Goal: Check status: Check status

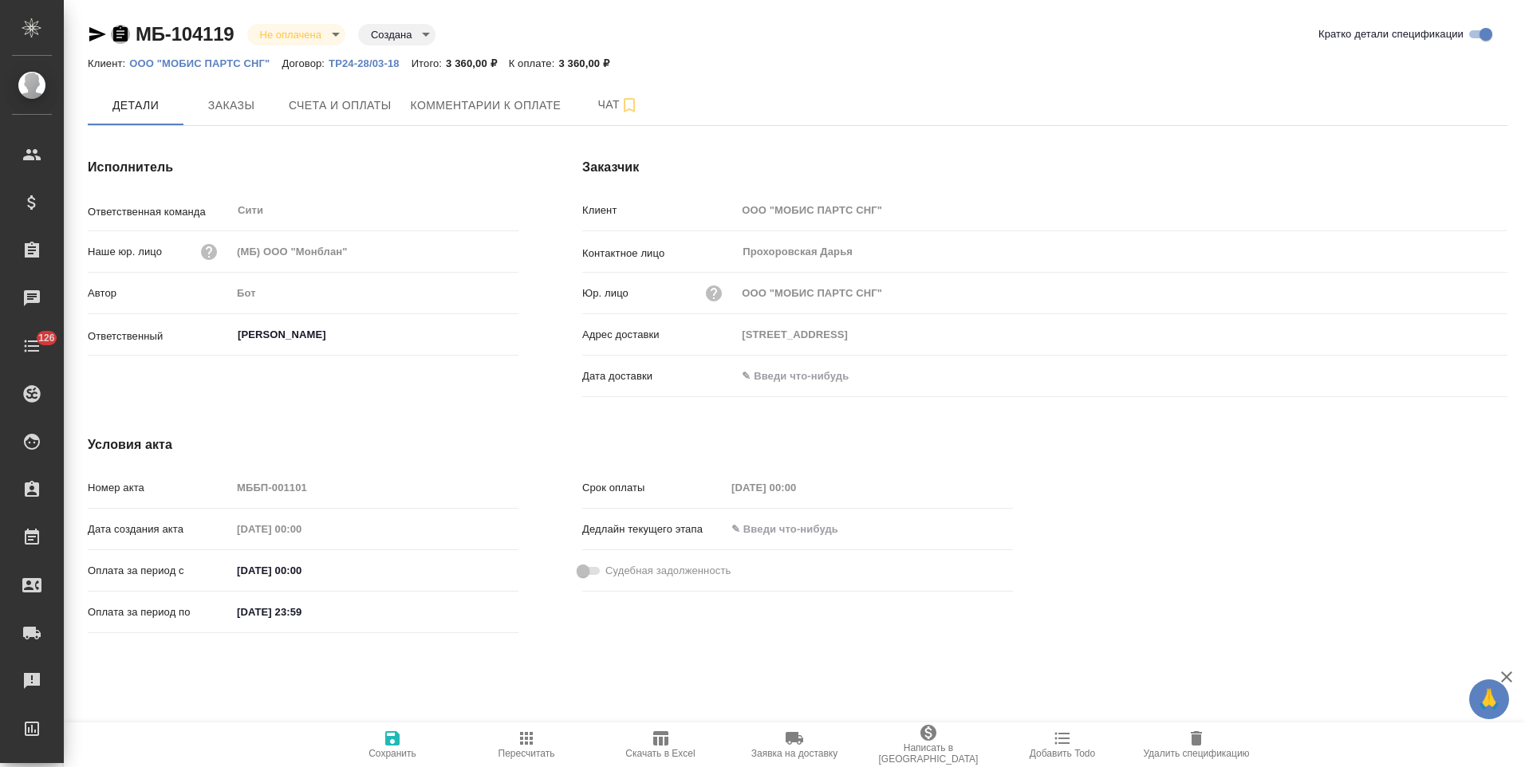
click at [121, 32] on icon "button" at bounding box center [120, 34] width 14 height 16
drag, startPoint x: 120, startPoint y: 33, endPoint x: 132, endPoint y: 32, distance: 12.0
click at [120, 33] on icon "button" at bounding box center [120, 34] width 14 height 16
click at [383, 96] on span "Счета и оплаты" at bounding box center [340, 106] width 103 height 20
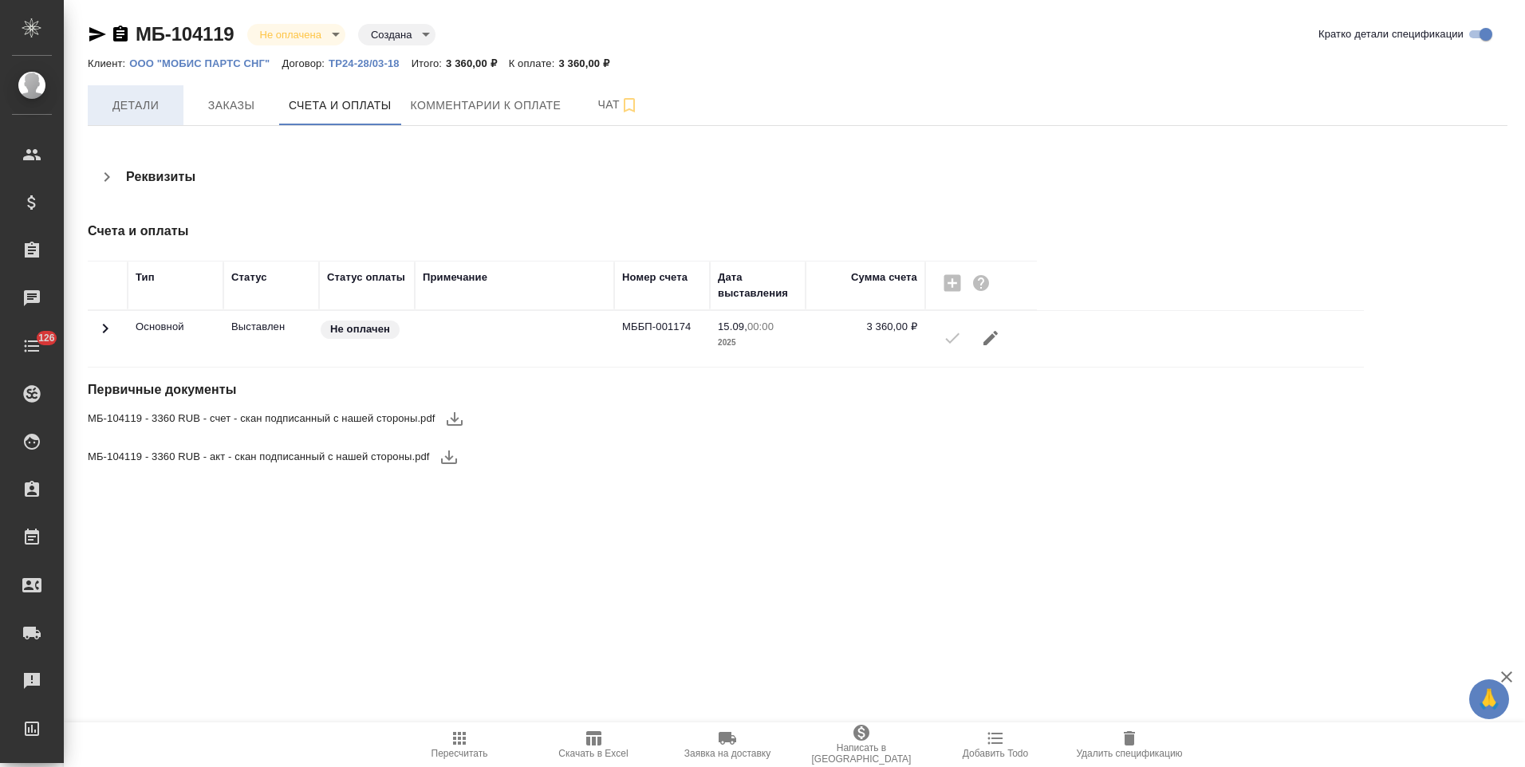
click at [137, 106] on span "Детали" at bounding box center [135, 106] width 77 height 20
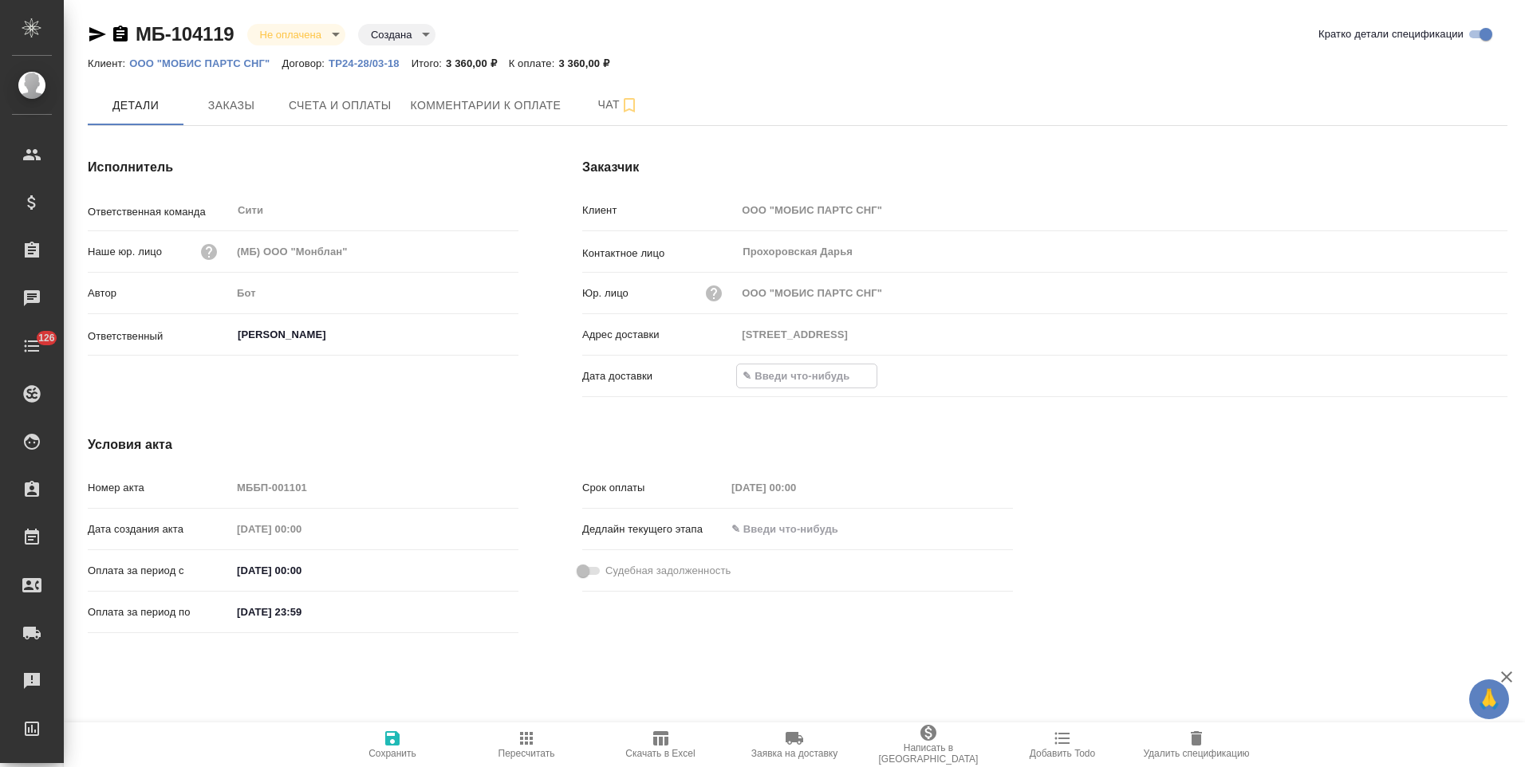
click at [774, 378] on input "text" at bounding box center [807, 375] width 140 height 23
click at [1456, 376] on icon "button" at bounding box center [1460, 374] width 19 height 19
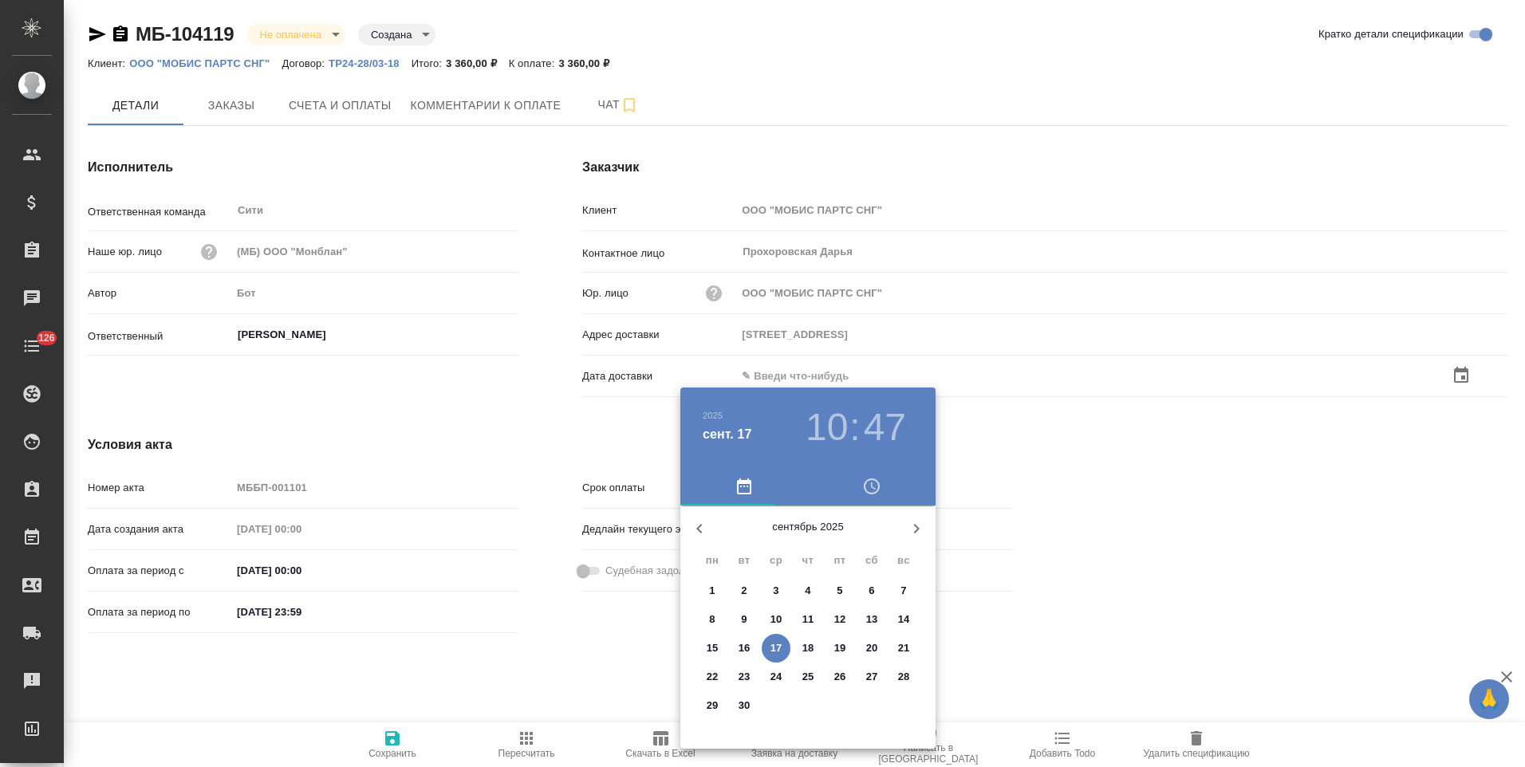
click at [774, 642] on p "17" at bounding box center [776, 648] width 12 height 16
type input "17.09.2025 10:47"
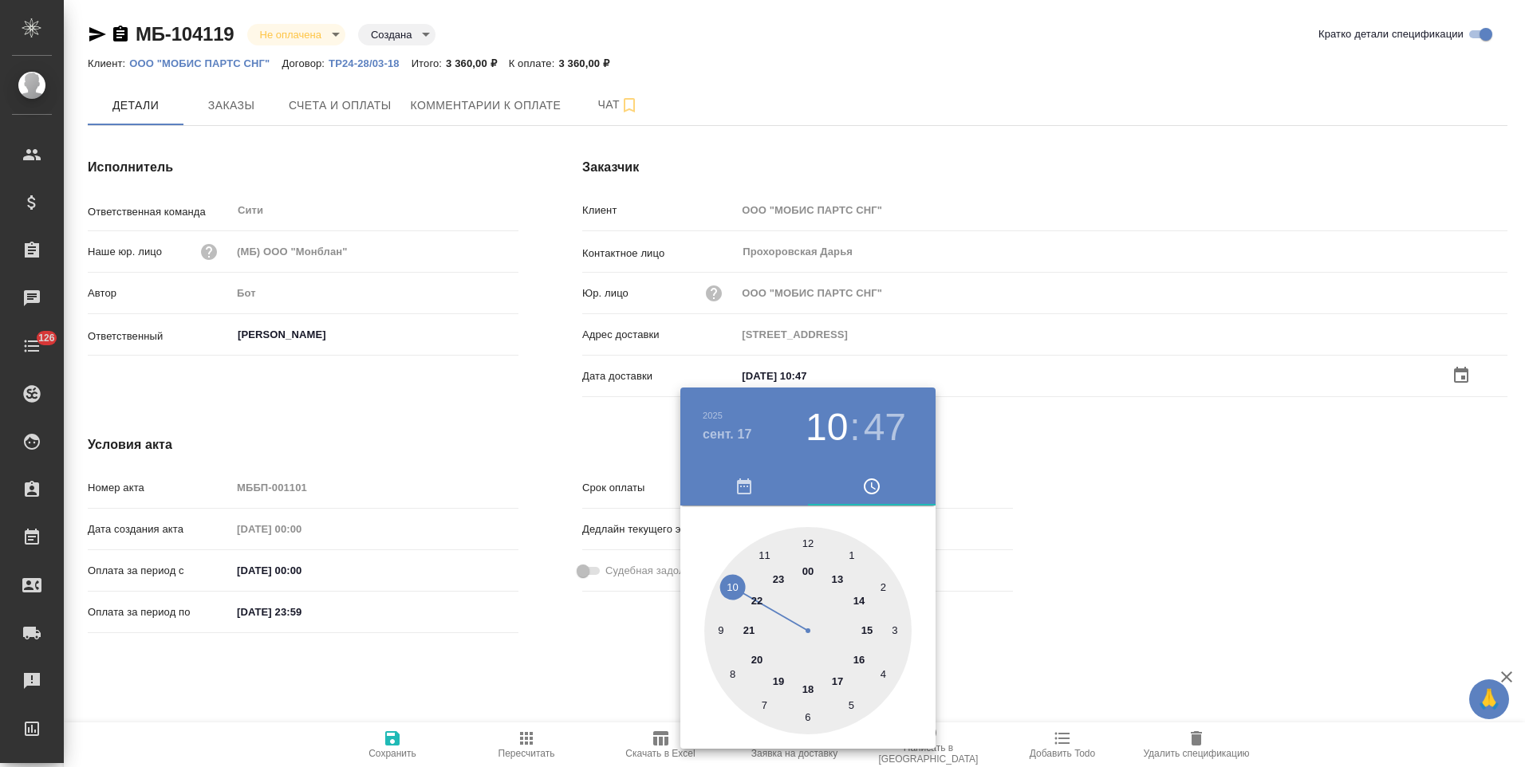
click at [561, 650] on div at bounding box center [762, 383] width 1525 height 767
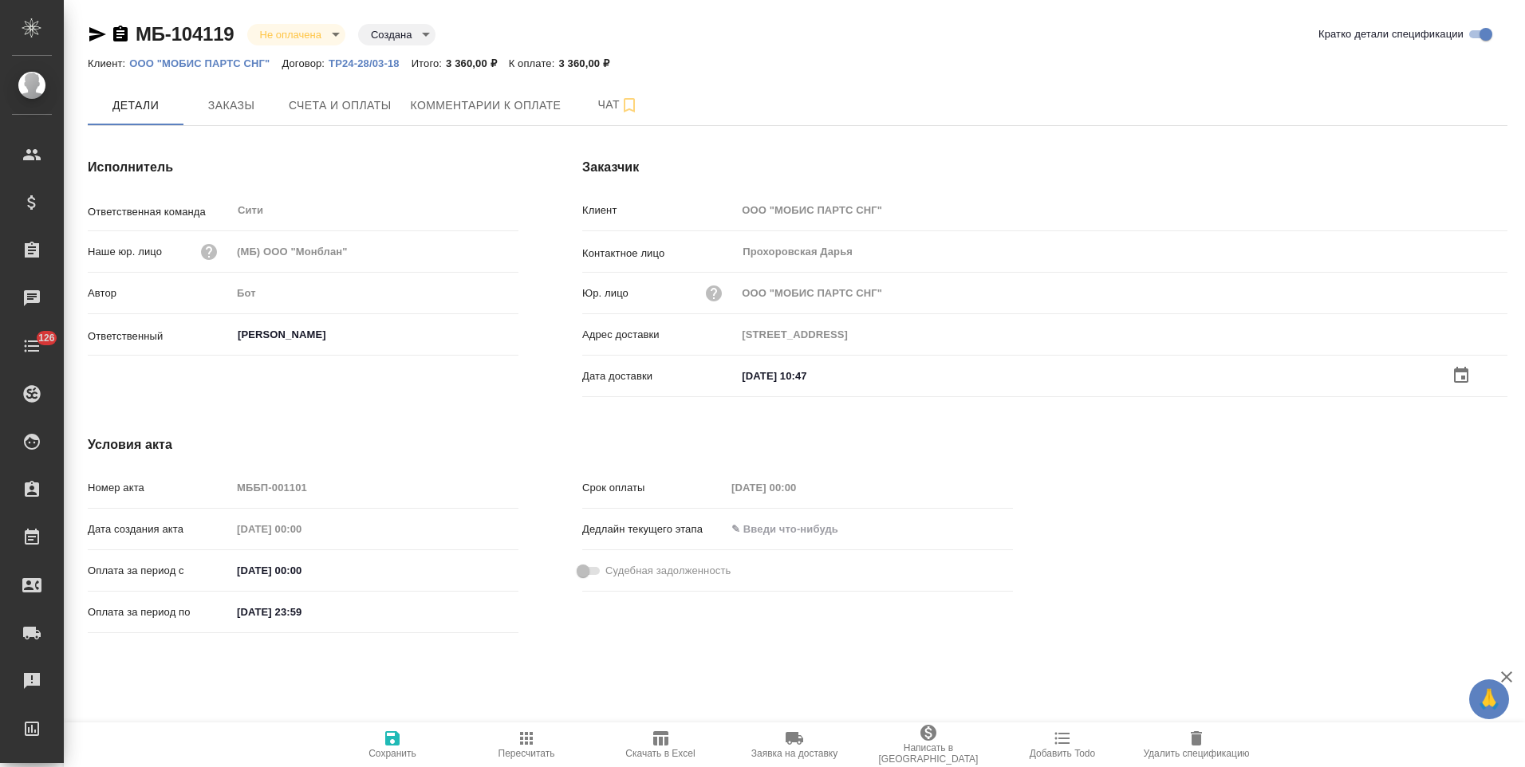
click at [392, 741] on icon "button" at bounding box center [392, 738] width 19 height 19
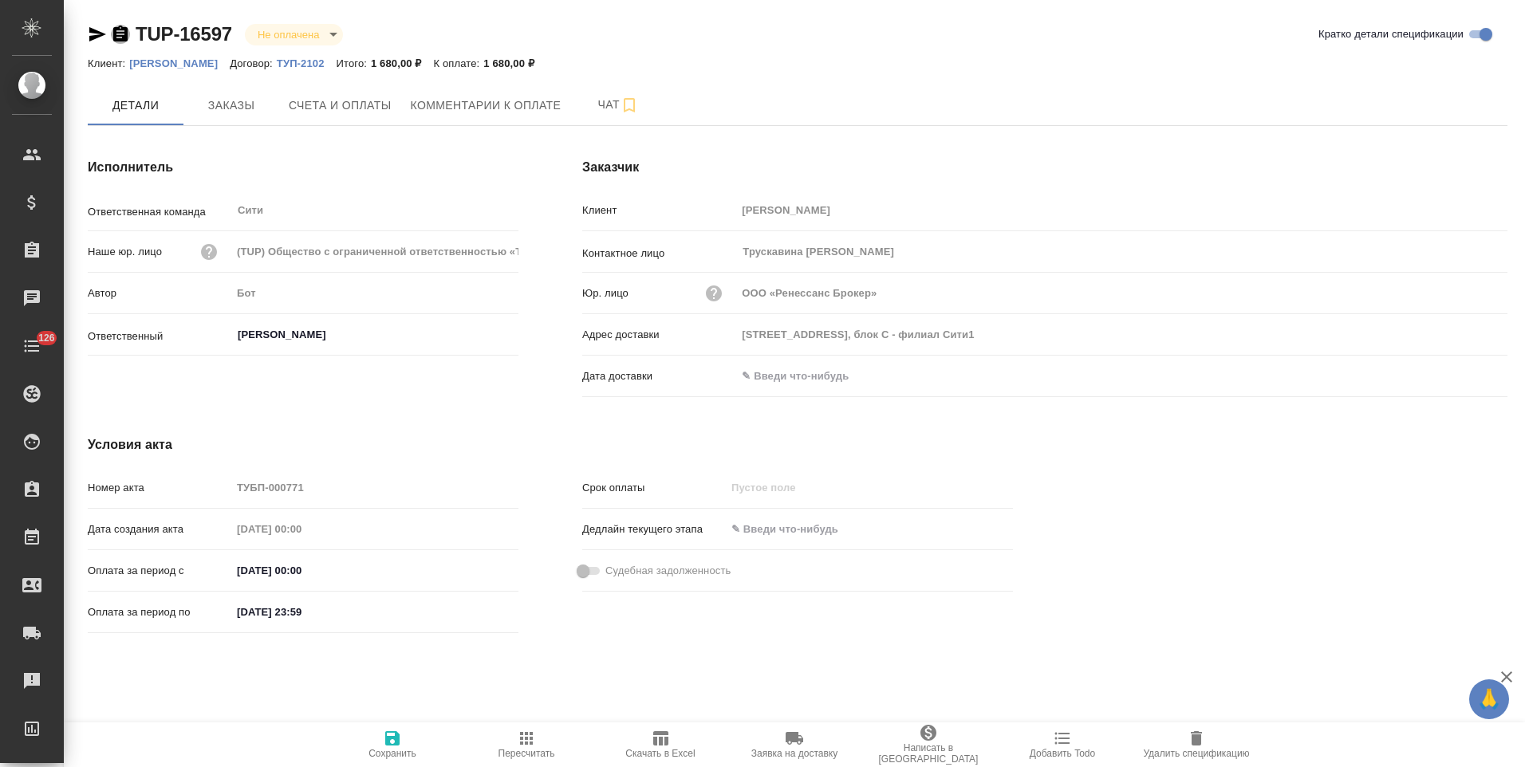
click at [118, 33] on icon "button" at bounding box center [120, 34] width 14 height 16
click at [122, 37] on icon "button" at bounding box center [120, 34] width 14 height 16
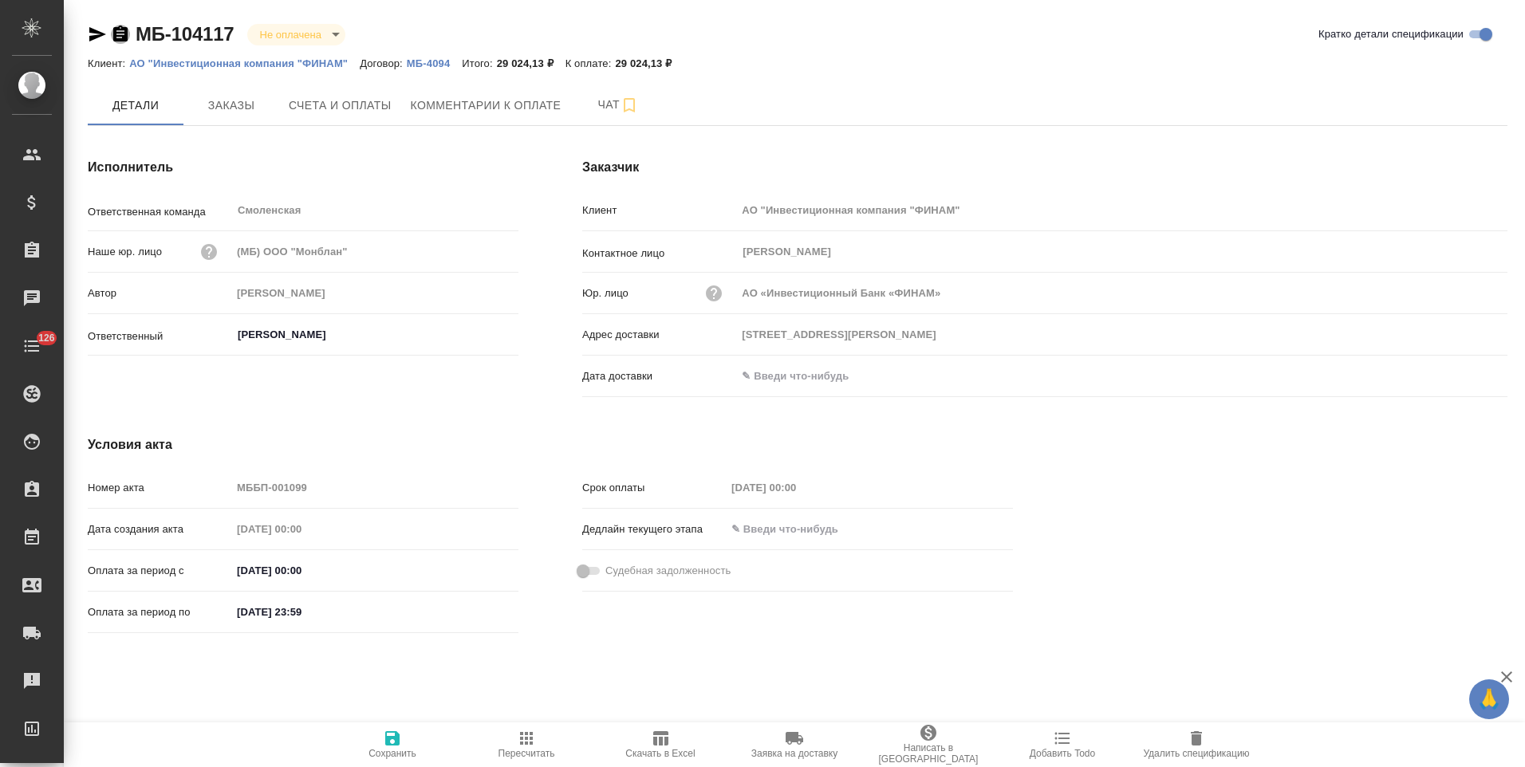
click at [121, 35] on icon "button" at bounding box center [120, 34] width 14 height 16
click at [120, 37] on icon "button" at bounding box center [120, 34] width 14 height 16
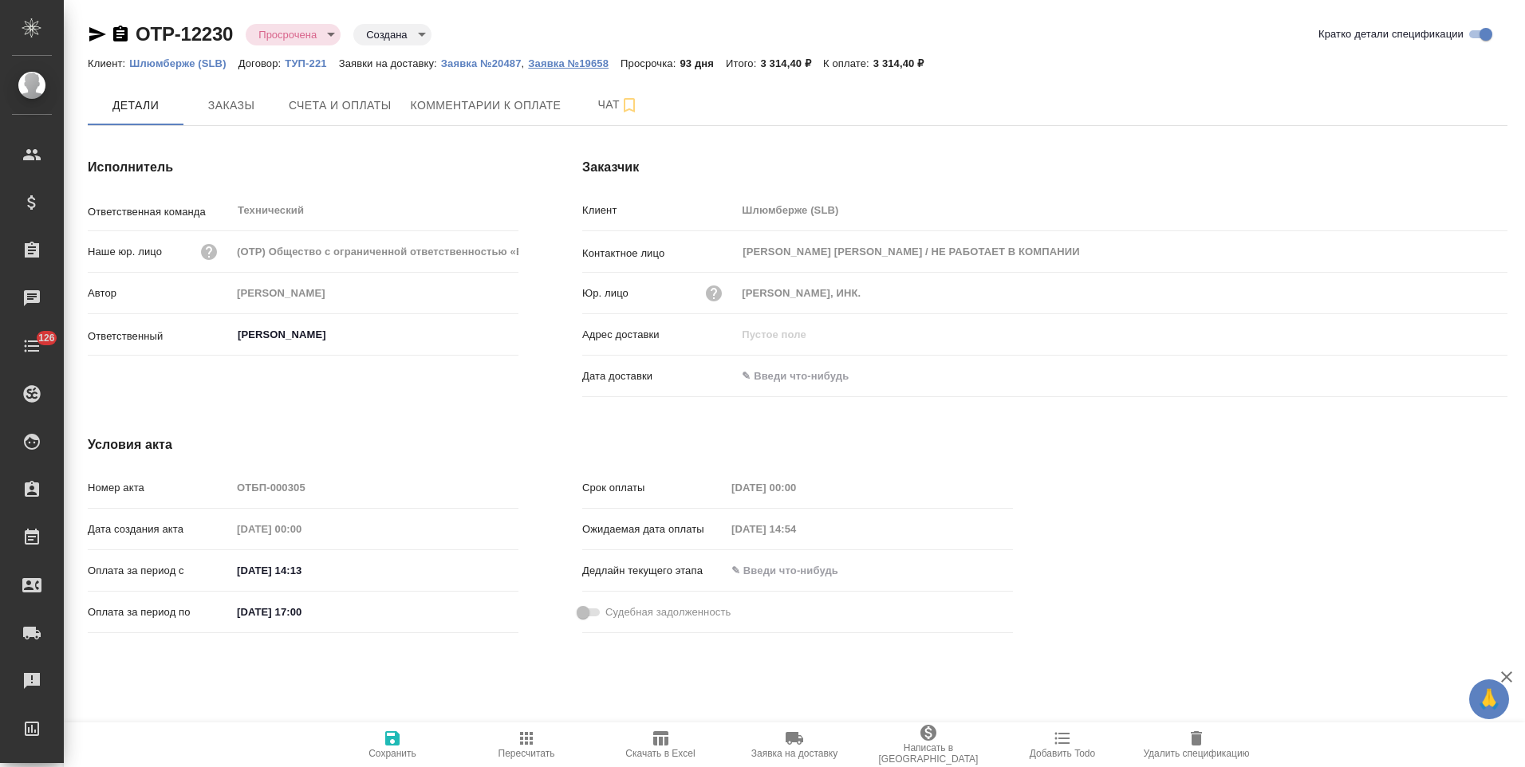
click at [593, 65] on p "Заявка №19658" at bounding box center [574, 63] width 93 height 12
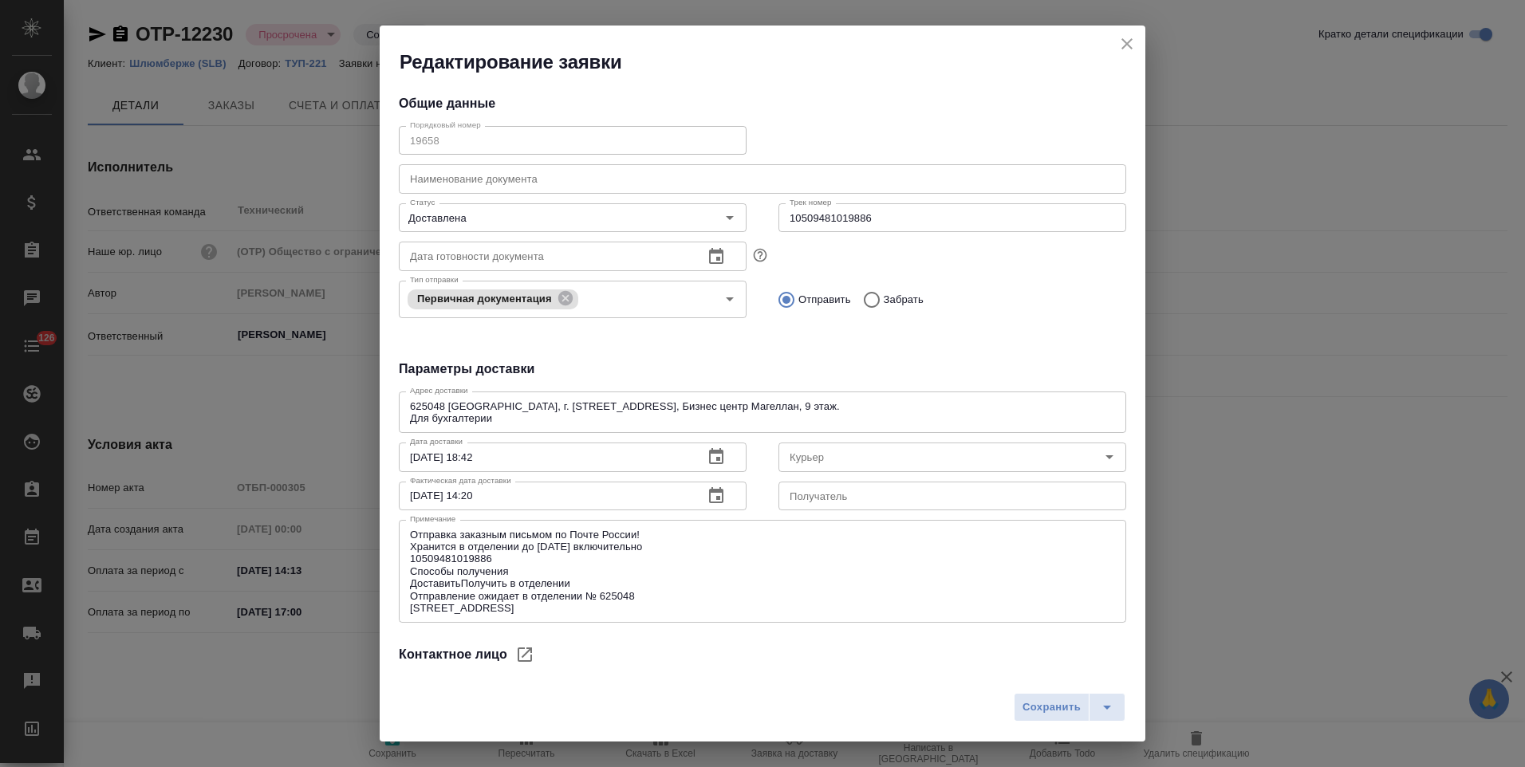
type input "Russian Post"
type input "Юдинцова Виктория"
click at [1124, 45] on icon "close" at bounding box center [1126, 43] width 19 height 19
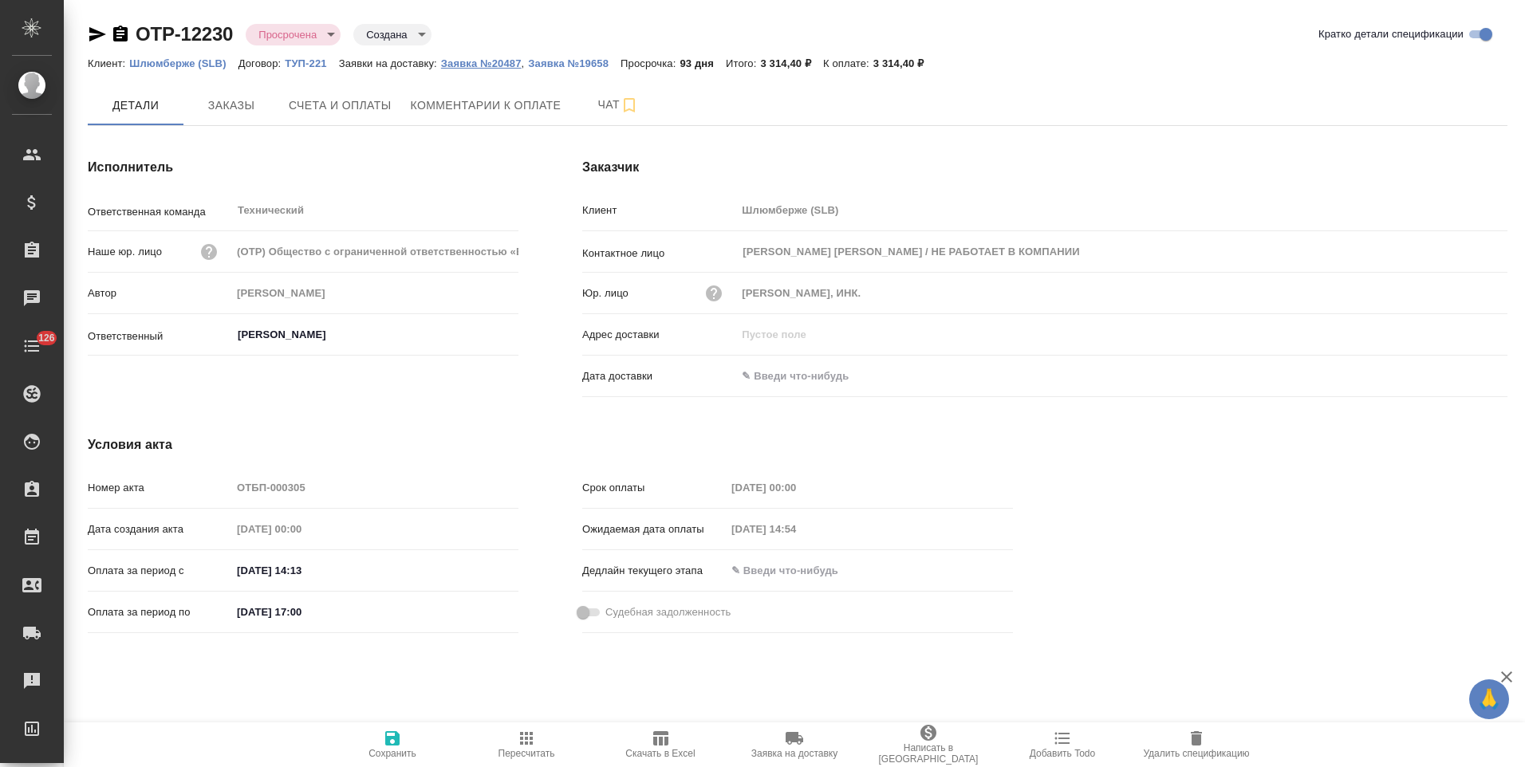
click at [509, 60] on p "Заявка №20487" at bounding box center [481, 63] width 81 height 12
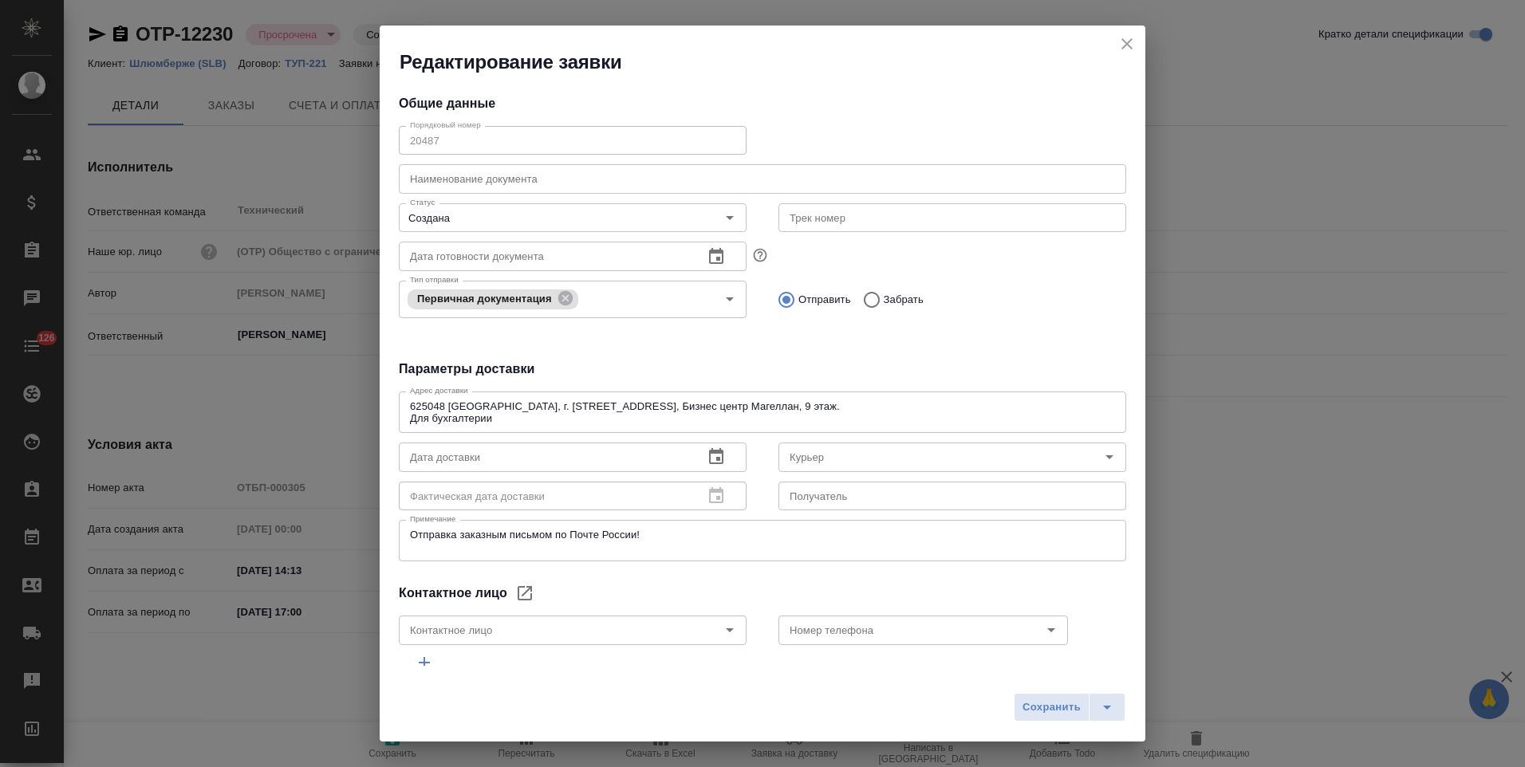
type input "Юдинцова Виктория"
click at [1136, 45] on button "close" at bounding box center [1127, 44] width 24 height 24
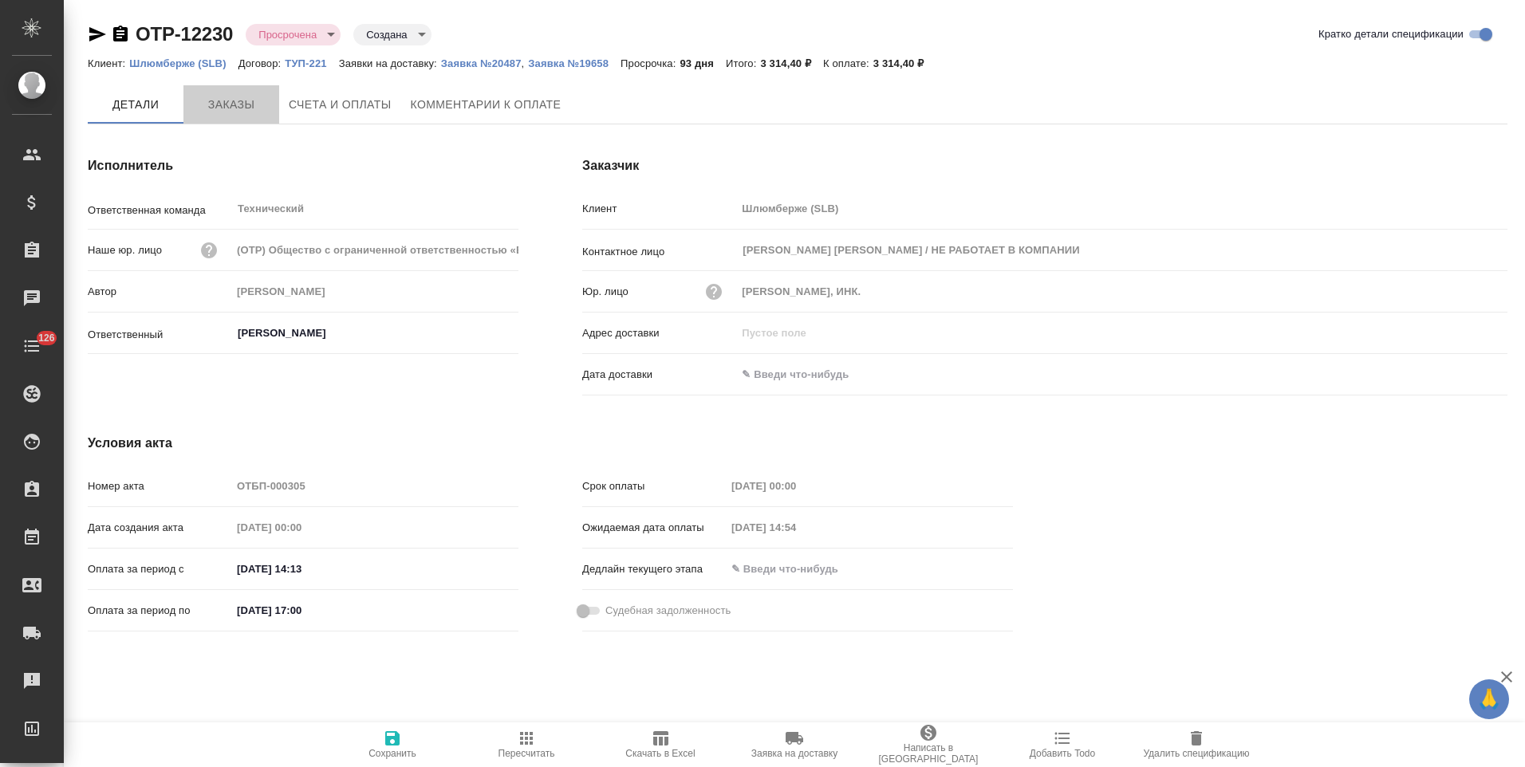
click at [249, 108] on span "Заказы" at bounding box center [231, 105] width 77 height 20
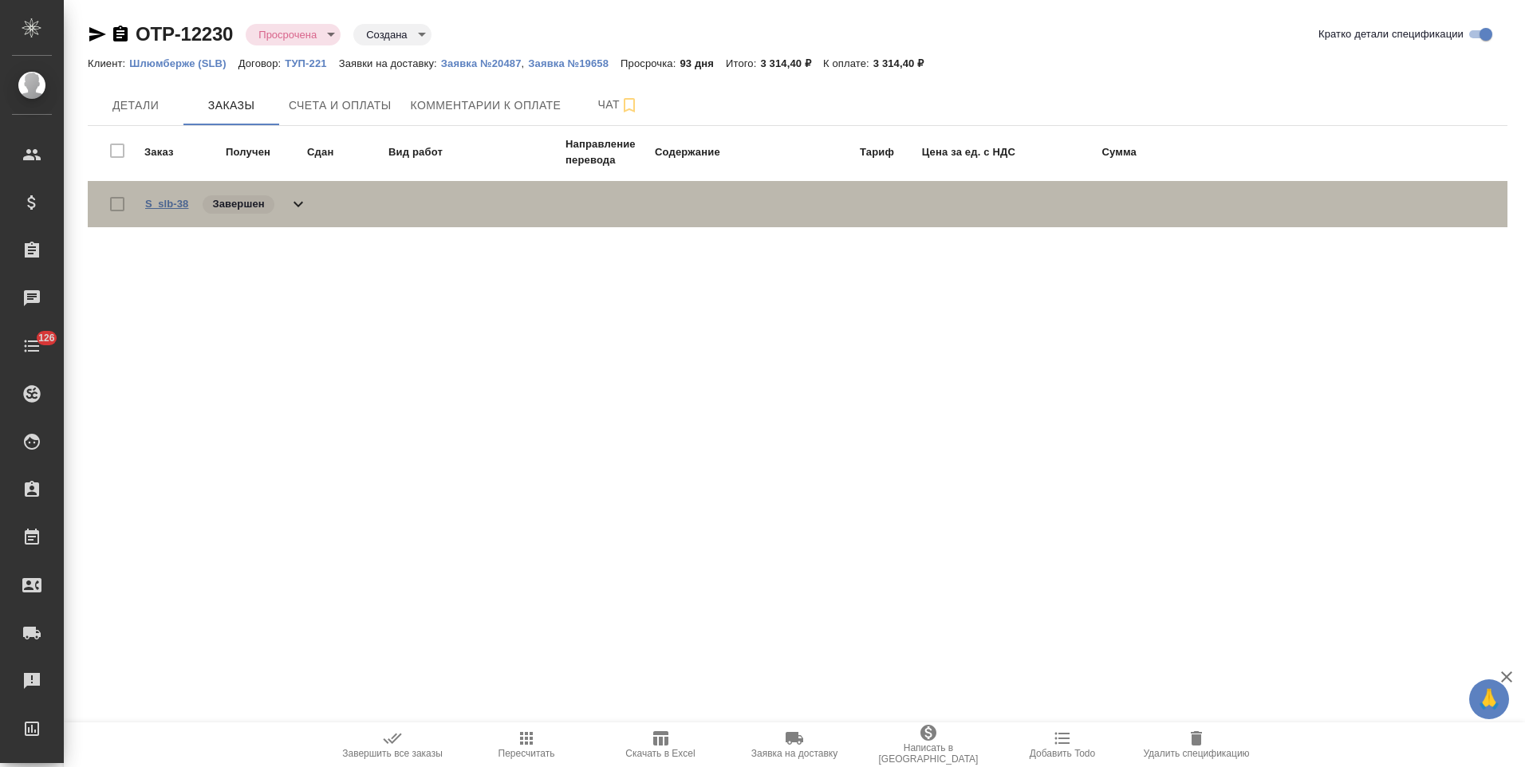
click at [179, 203] on link "S_slb-38" at bounding box center [166, 204] width 43 height 12
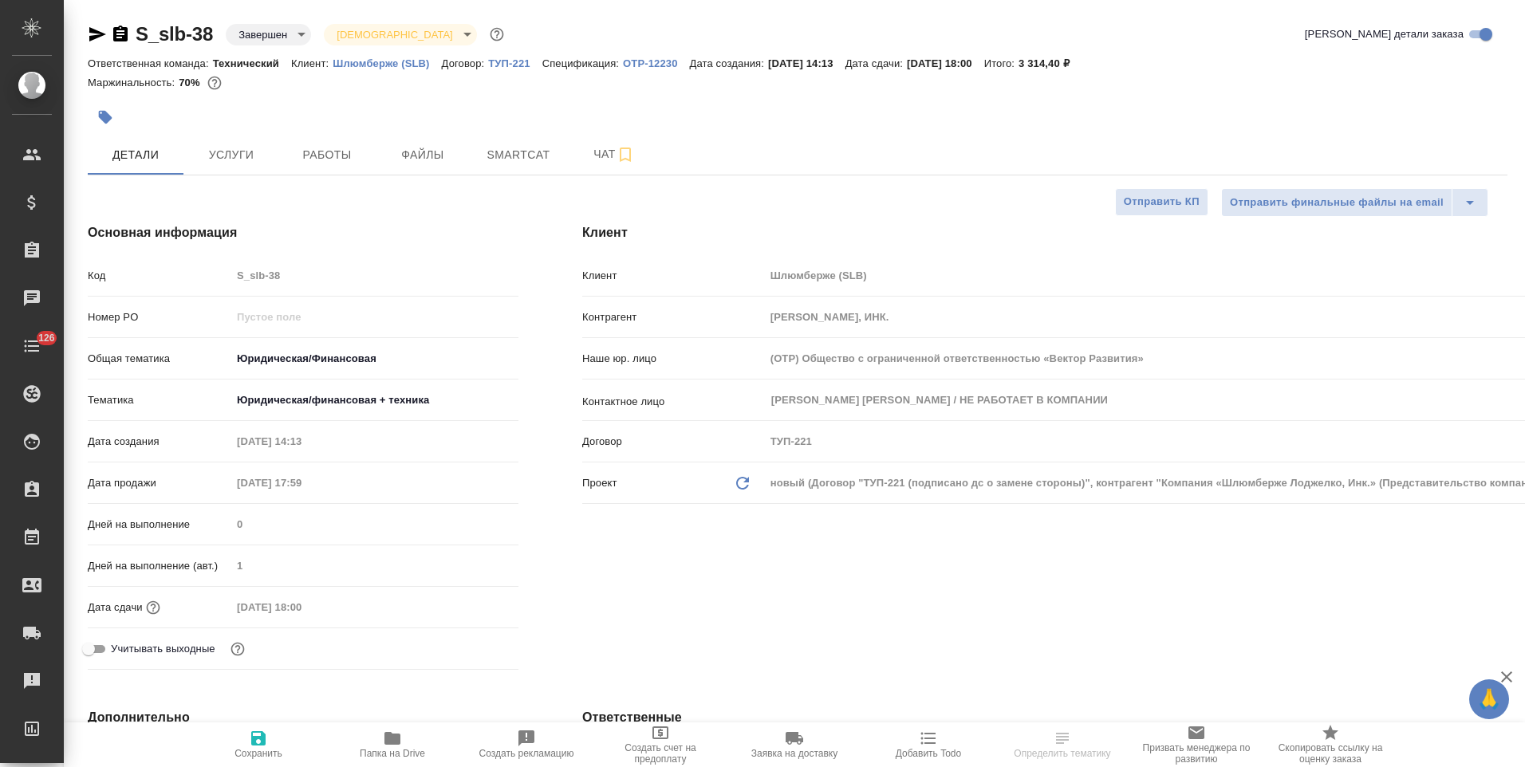
select select "RU"
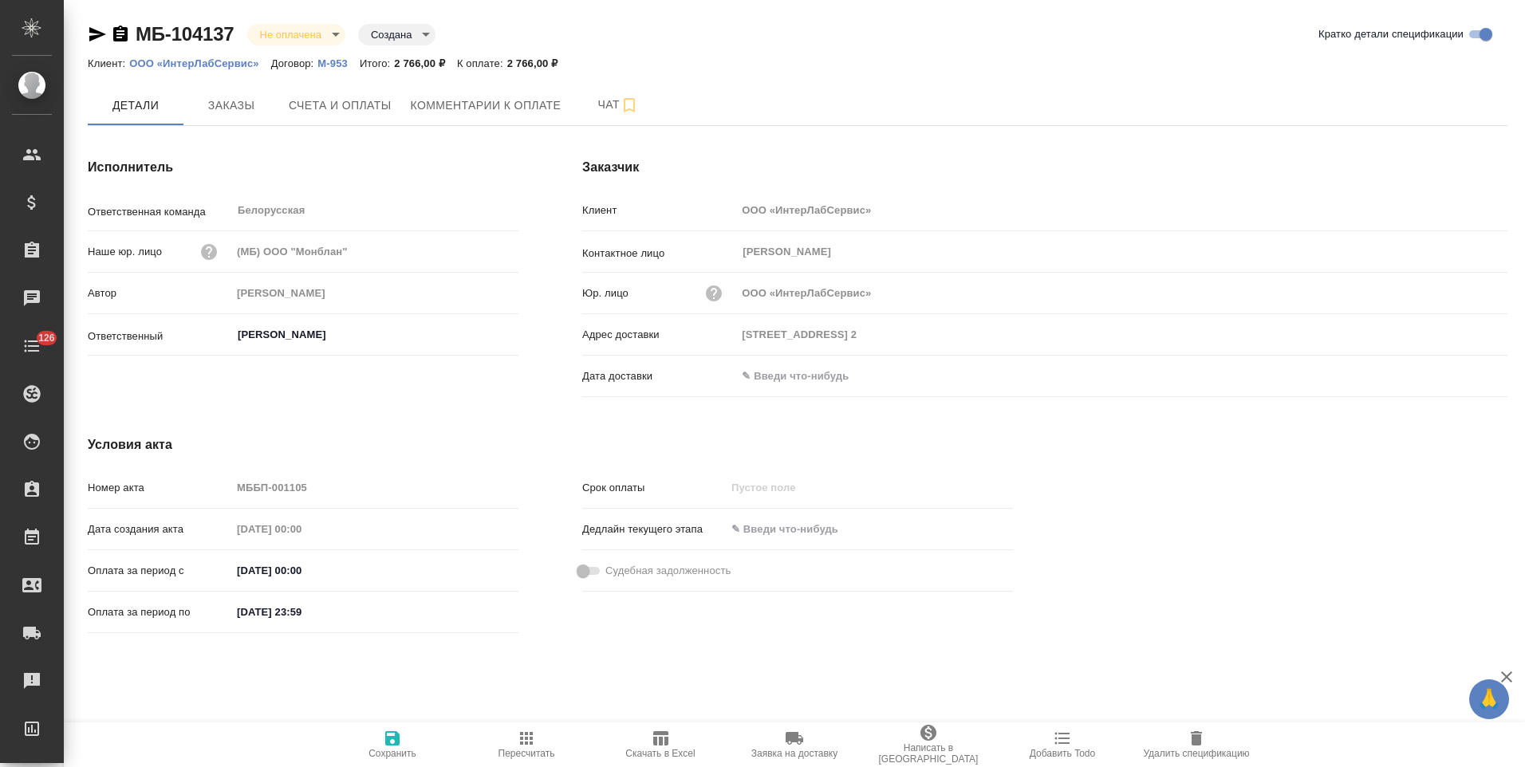
click at [119, 37] on icon "button" at bounding box center [120, 34] width 14 height 16
click at [254, 118] on button "Заказы" at bounding box center [231, 105] width 96 height 40
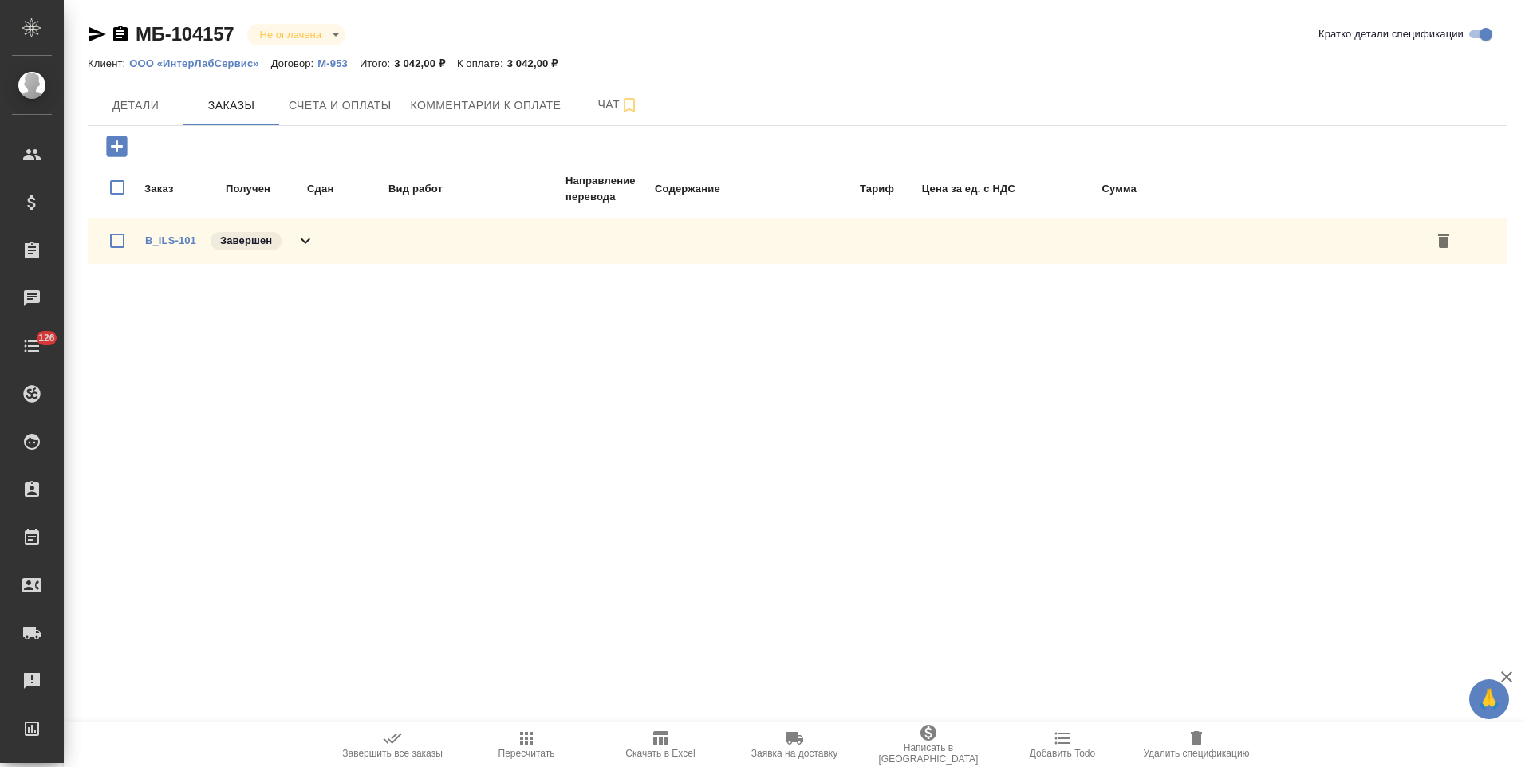
click at [301, 242] on icon at bounding box center [305, 240] width 19 height 19
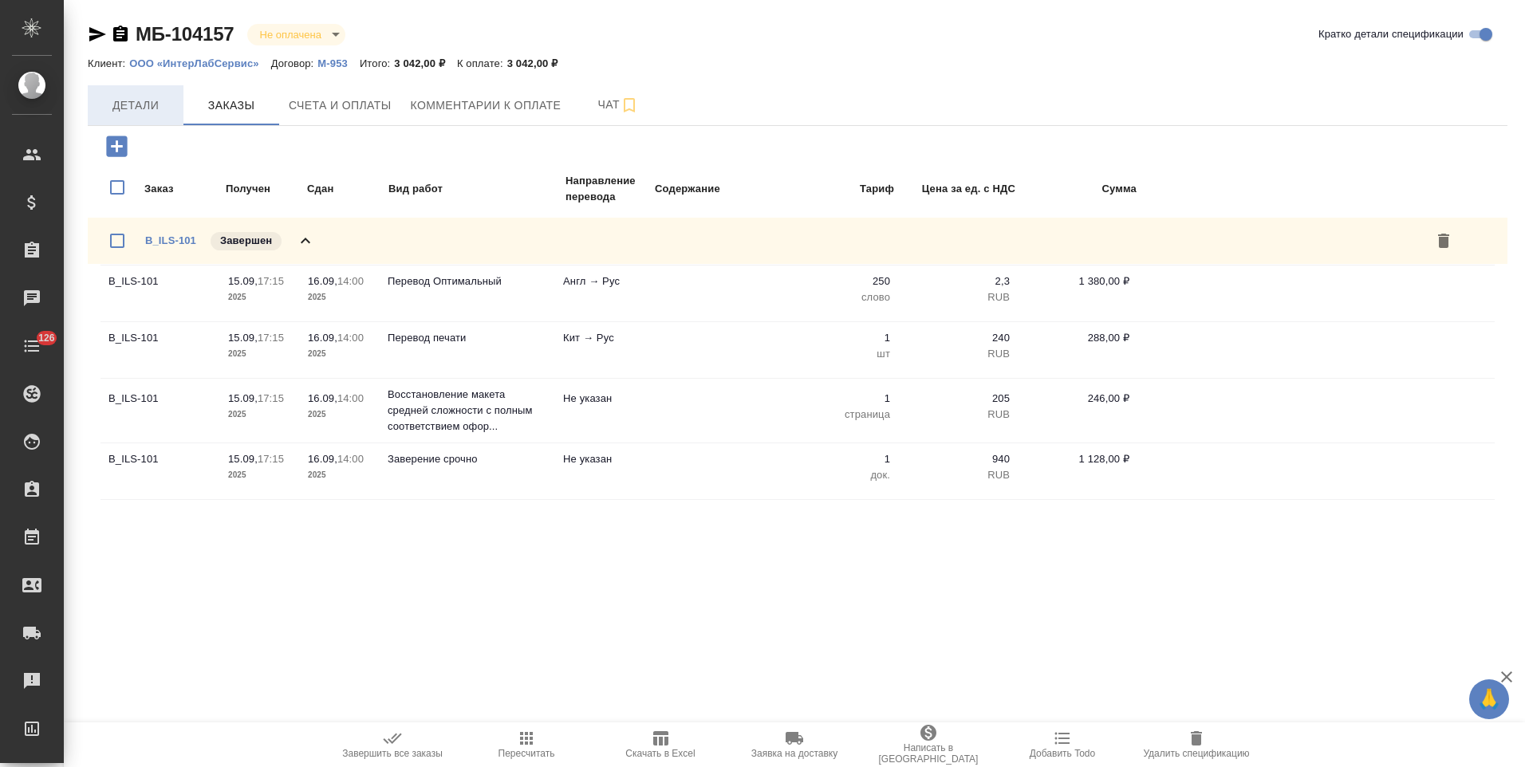
click at [160, 109] on span "Детали" at bounding box center [135, 106] width 77 height 20
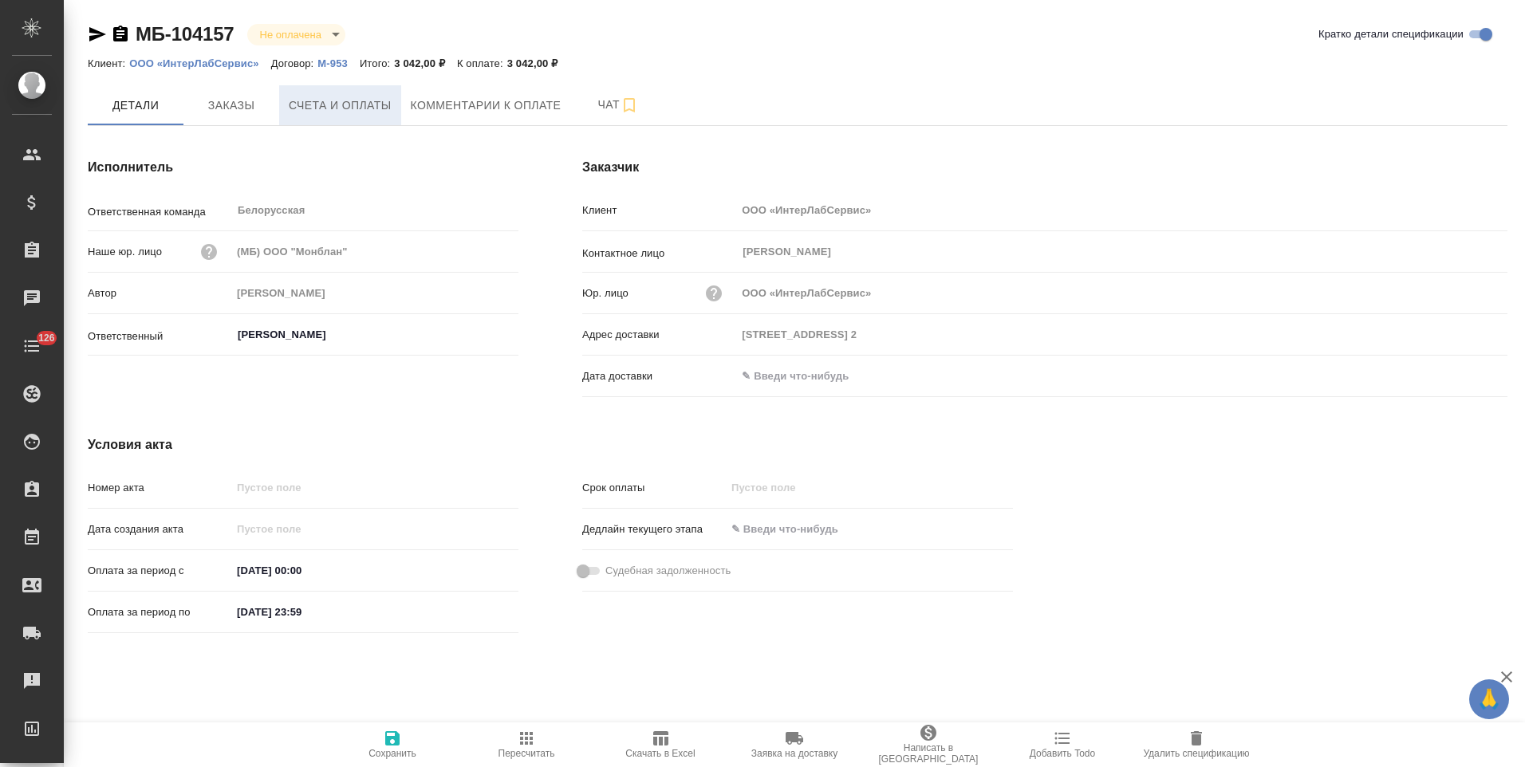
click at [367, 108] on span "Счета и оплаты" at bounding box center [340, 106] width 103 height 20
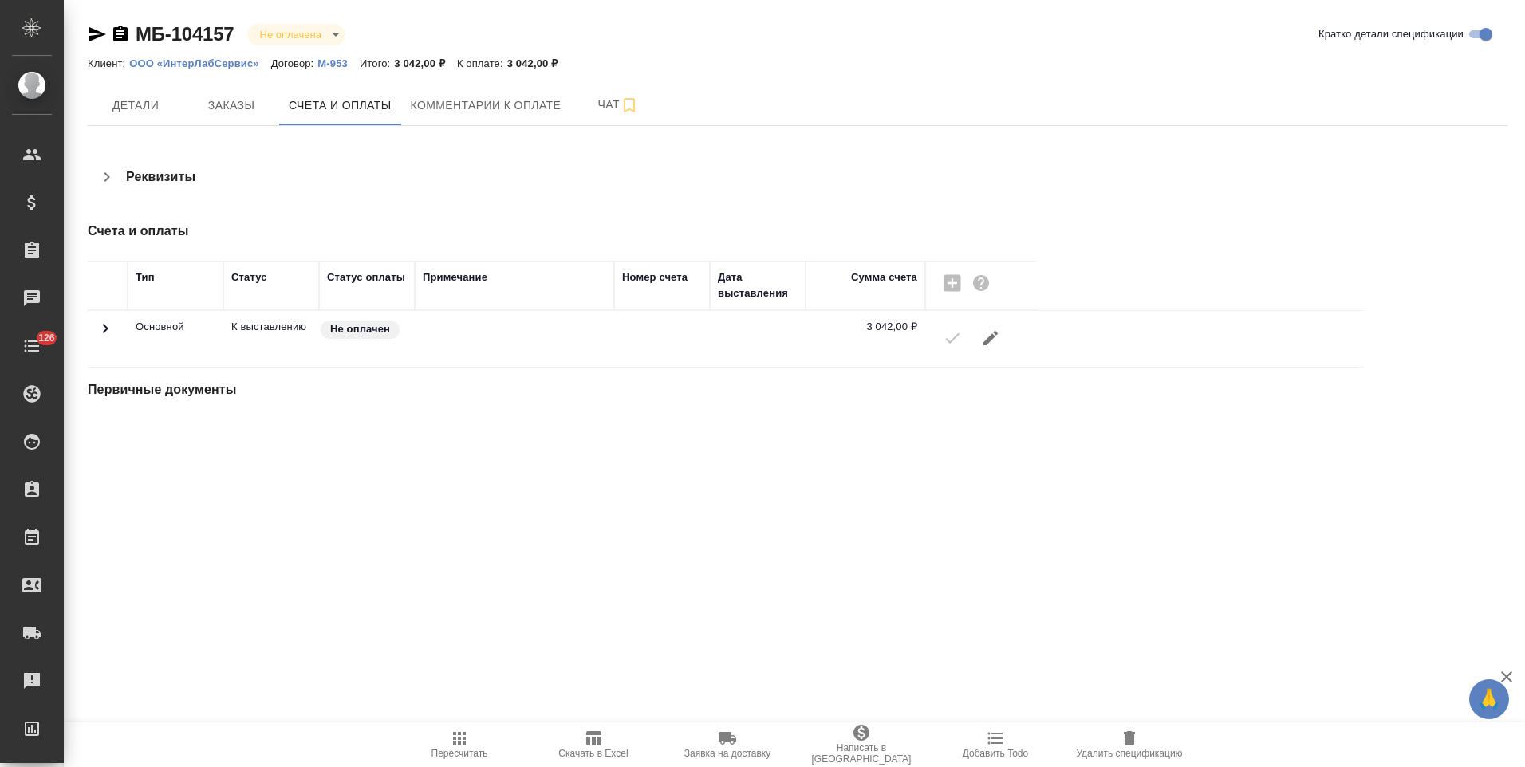
click at [163, 112] on span "Детали" at bounding box center [135, 106] width 77 height 20
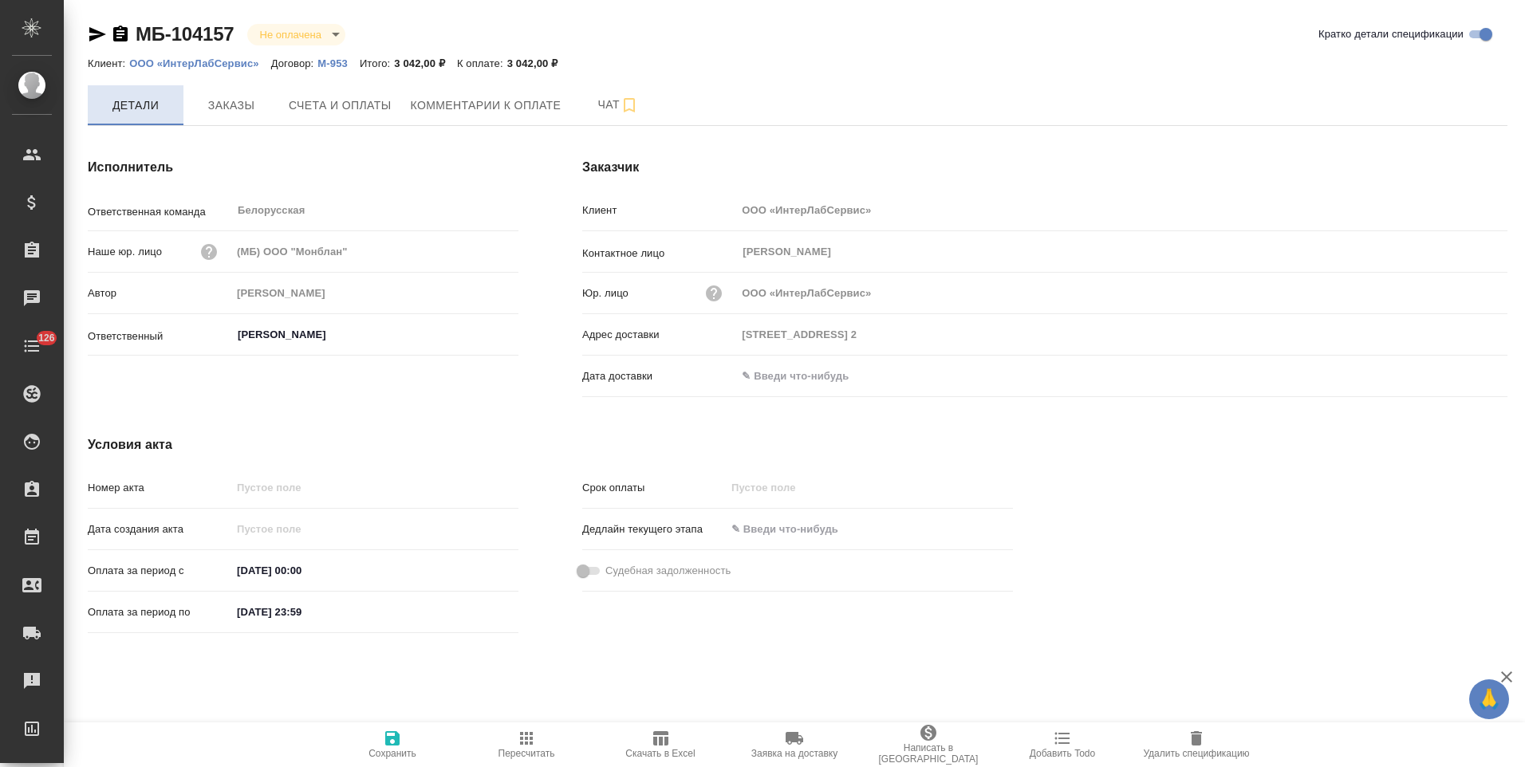
drag, startPoint x: 121, startPoint y: 37, endPoint x: 175, endPoint y: 86, distance: 72.3
click at [121, 37] on icon "button" at bounding box center [120, 34] width 19 height 19
click at [328, 65] on p "М-953" at bounding box center [338, 63] width 42 height 12
click at [341, 105] on span "Счета и оплаты" at bounding box center [340, 106] width 103 height 20
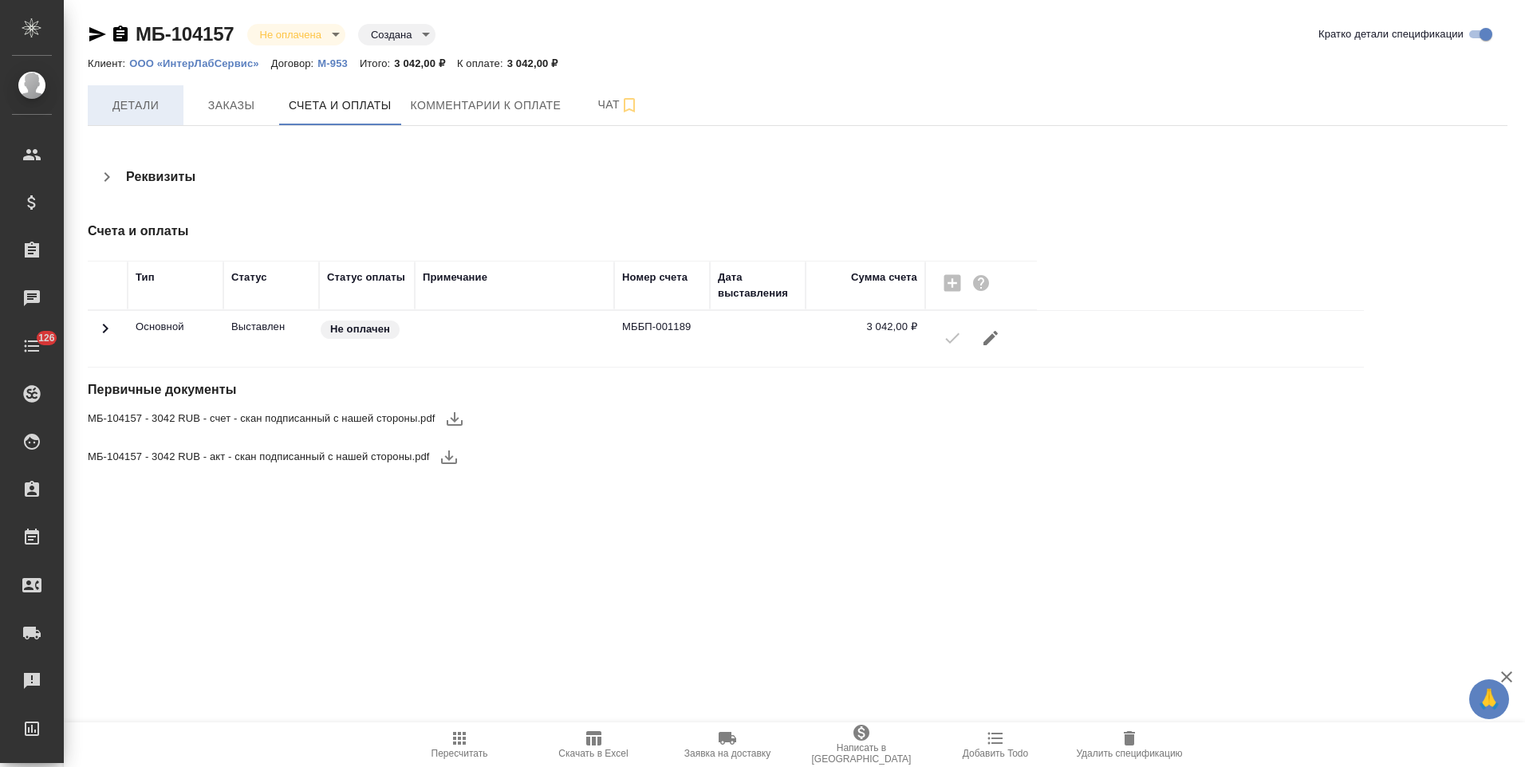
click at [154, 99] on span "Детали" at bounding box center [135, 106] width 77 height 20
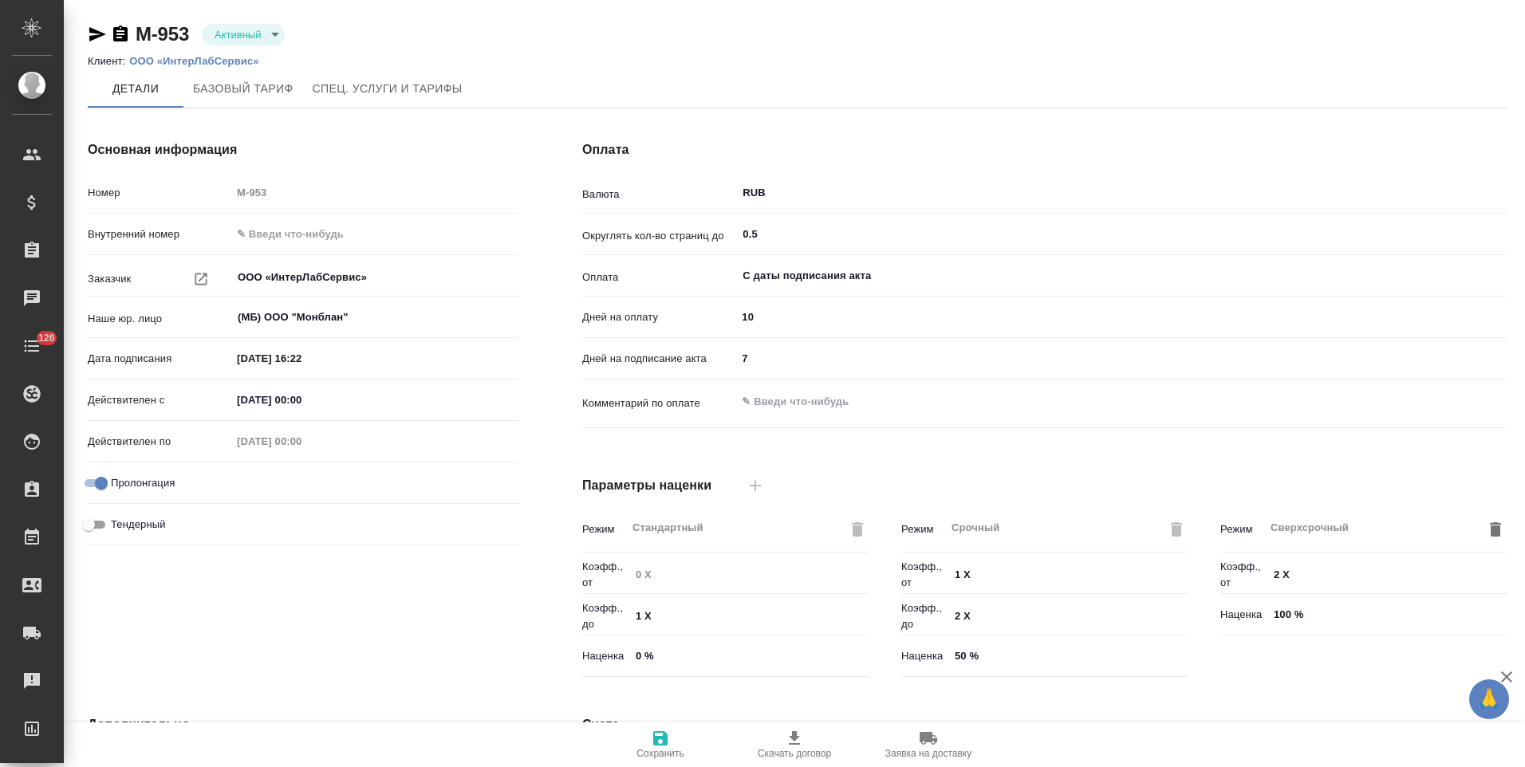
type input "ТП оптимальный Филиалы"
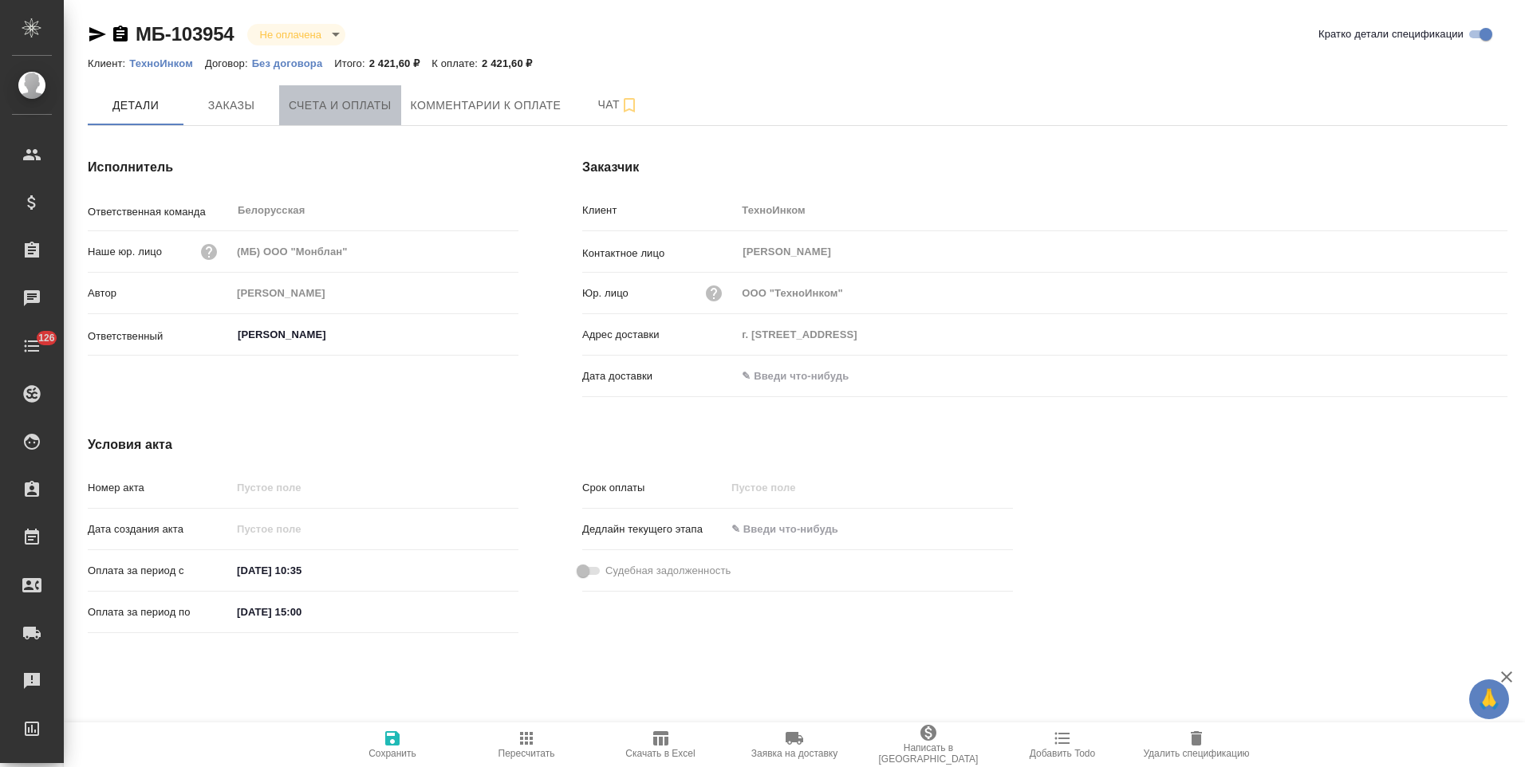
click at [331, 119] on button "Счета и оплаты" at bounding box center [340, 105] width 122 height 40
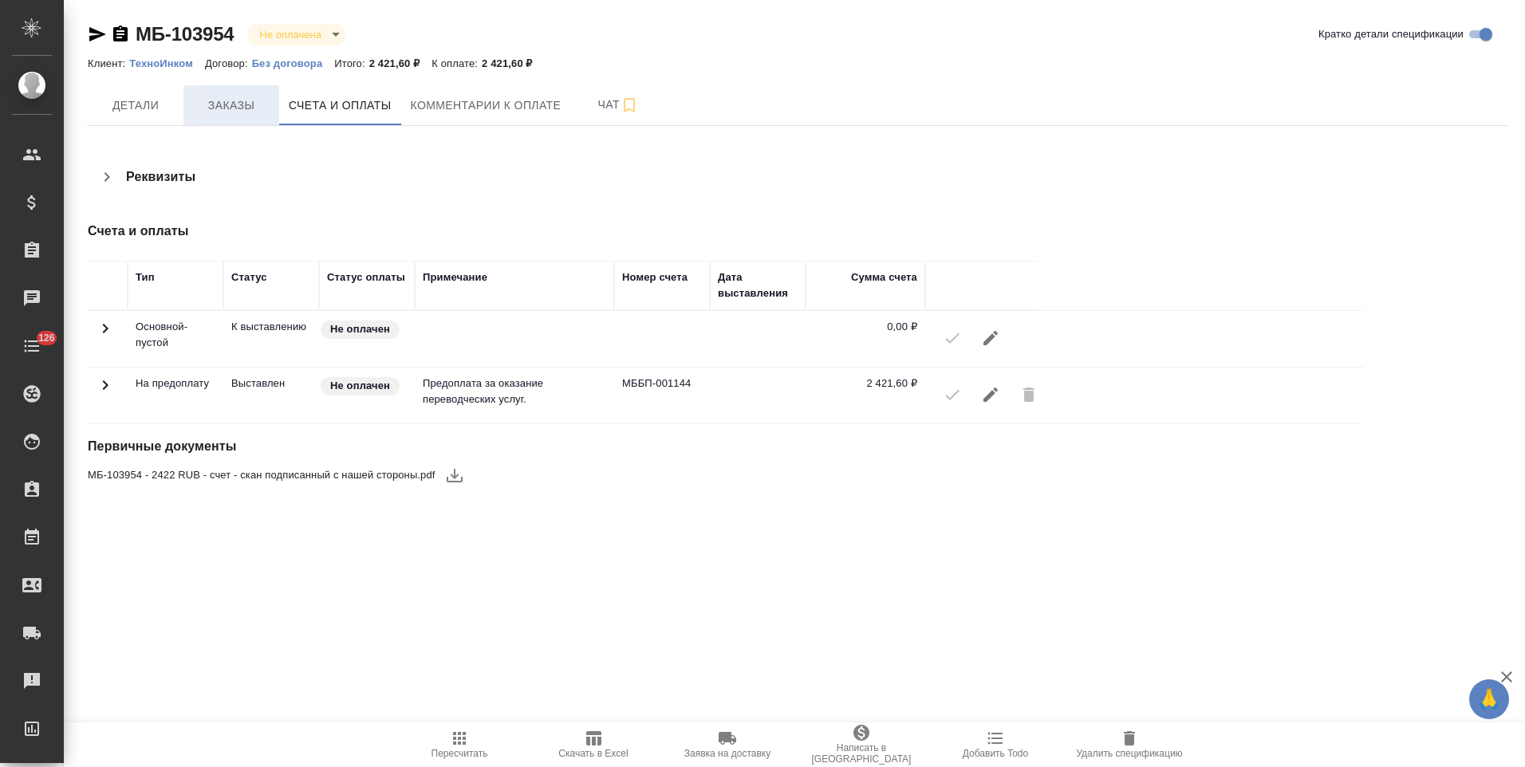
click at [241, 117] on button "Заказы" at bounding box center [231, 105] width 96 height 40
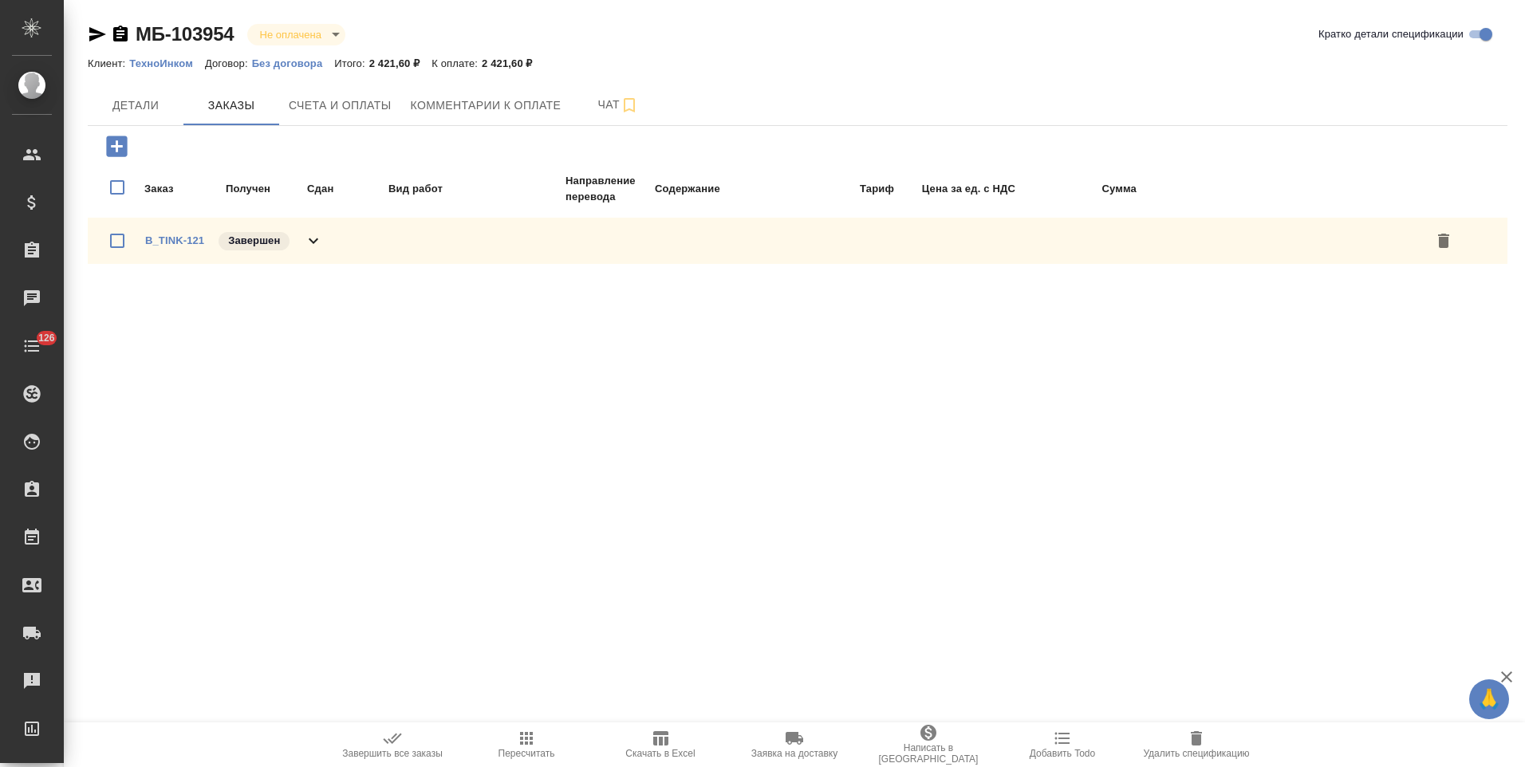
click at [313, 243] on icon at bounding box center [313, 240] width 19 height 19
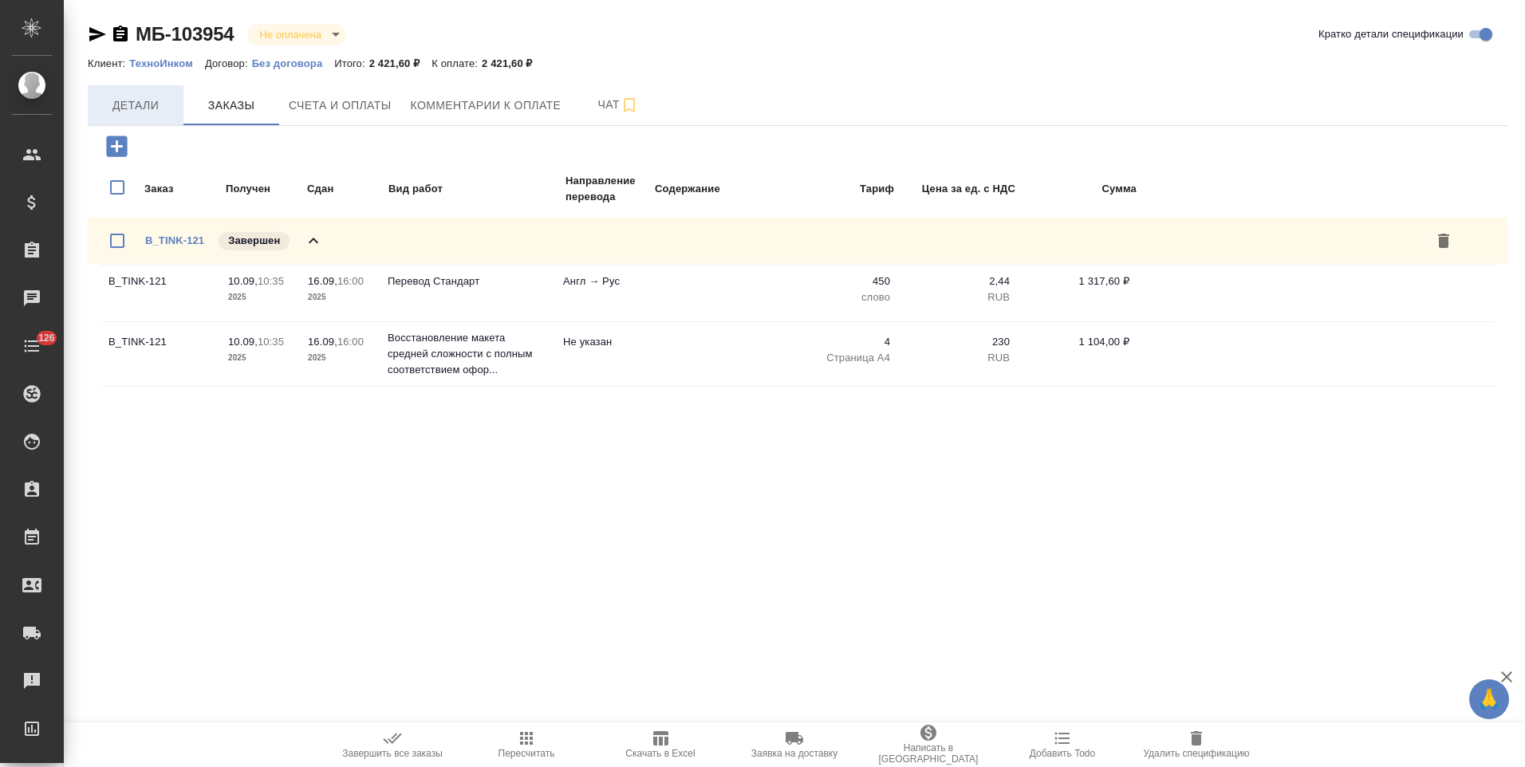
click at [137, 110] on span "Детали" at bounding box center [135, 106] width 77 height 20
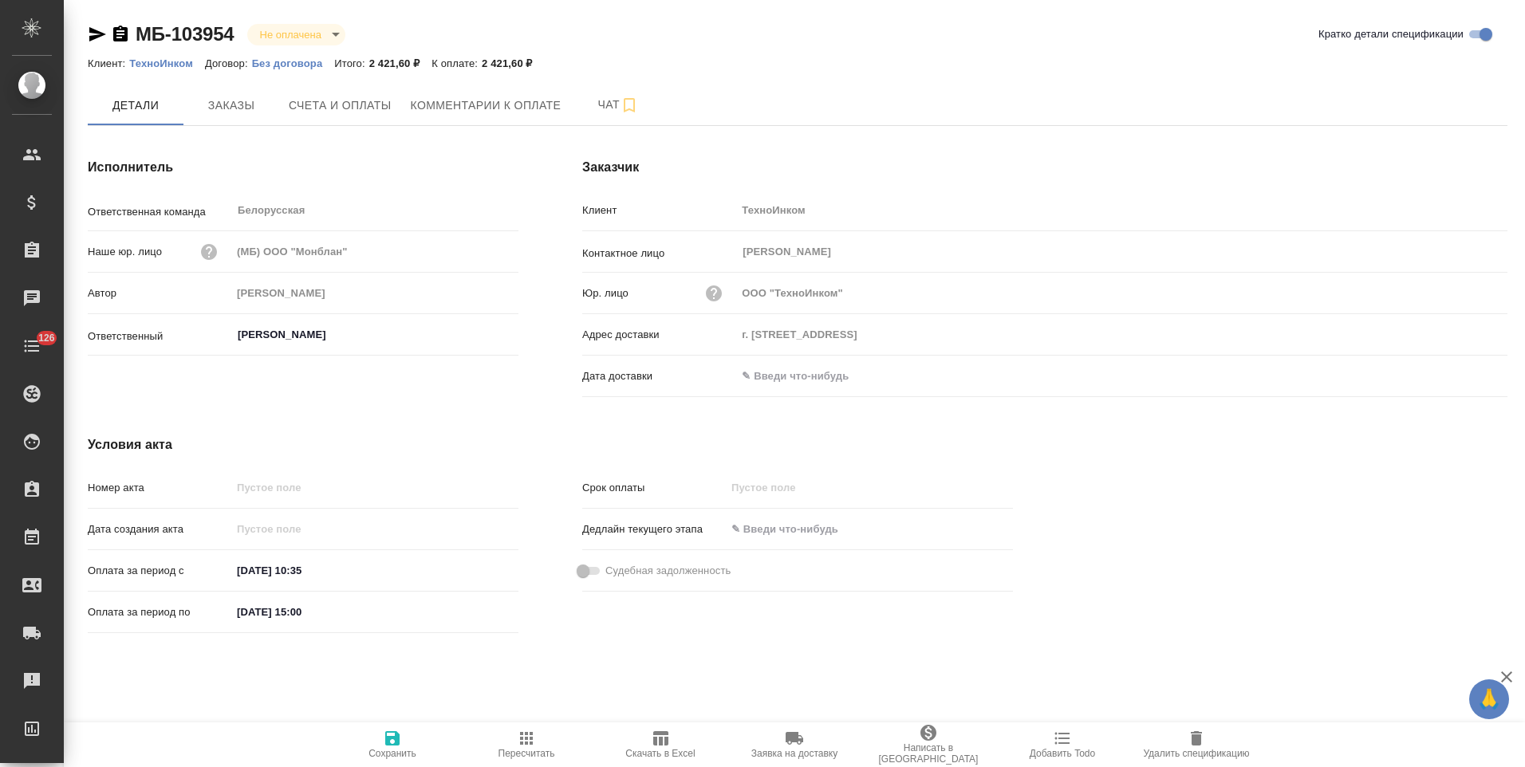
click at [249, 608] on input "12.09.2025 15:00" at bounding box center [301, 612] width 140 height 23
type input "16.09.2025 15:00"
click at [407, 738] on span "Сохранить" at bounding box center [392, 744] width 115 height 30
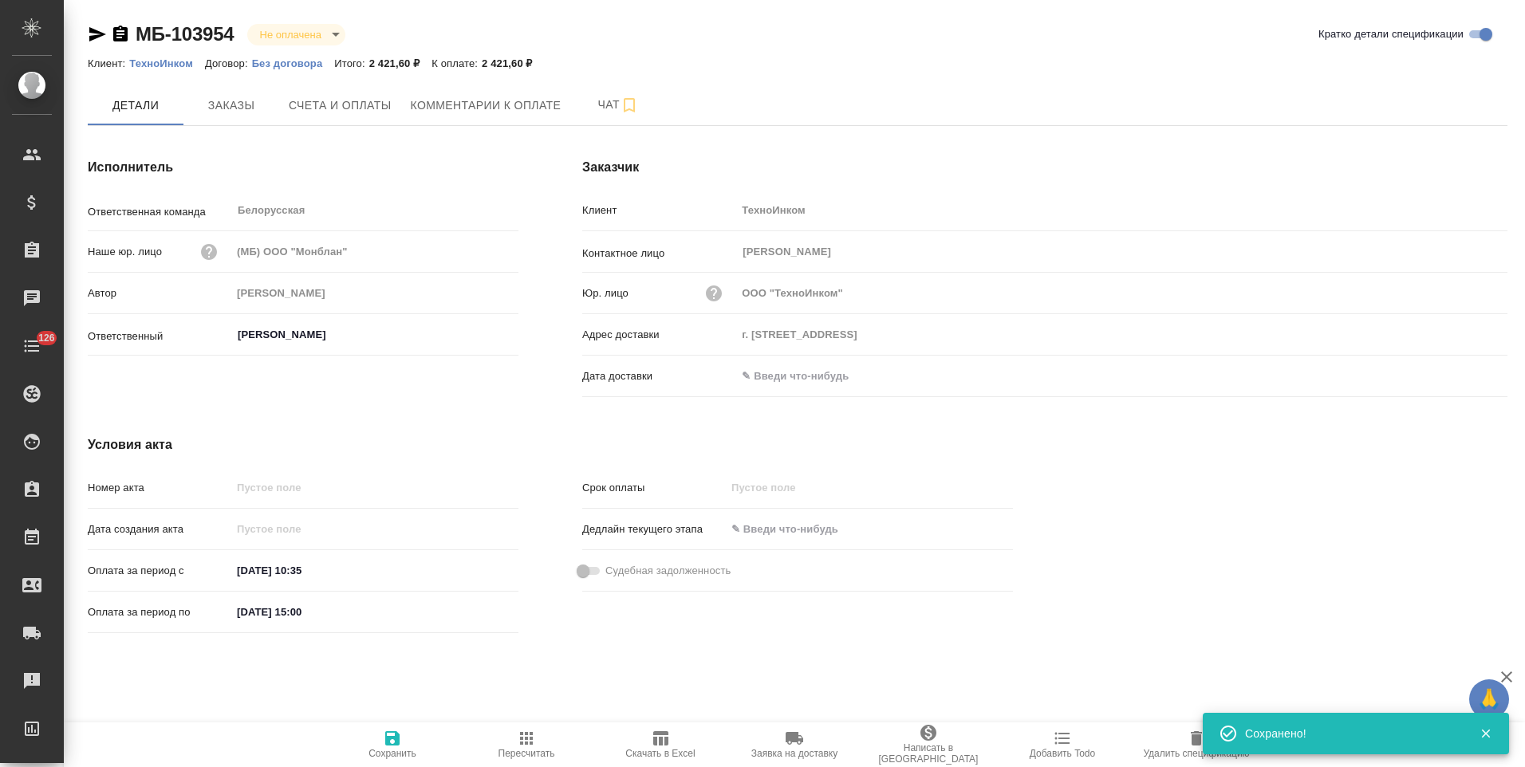
drag, startPoint x: 120, startPoint y: 37, endPoint x: 162, endPoint y: 78, distance: 58.7
click at [120, 37] on icon "button" at bounding box center [120, 34] width 19 height 19
click at [96, 30] on icon "button" at bounding box center [97, 34] width 17 height 14
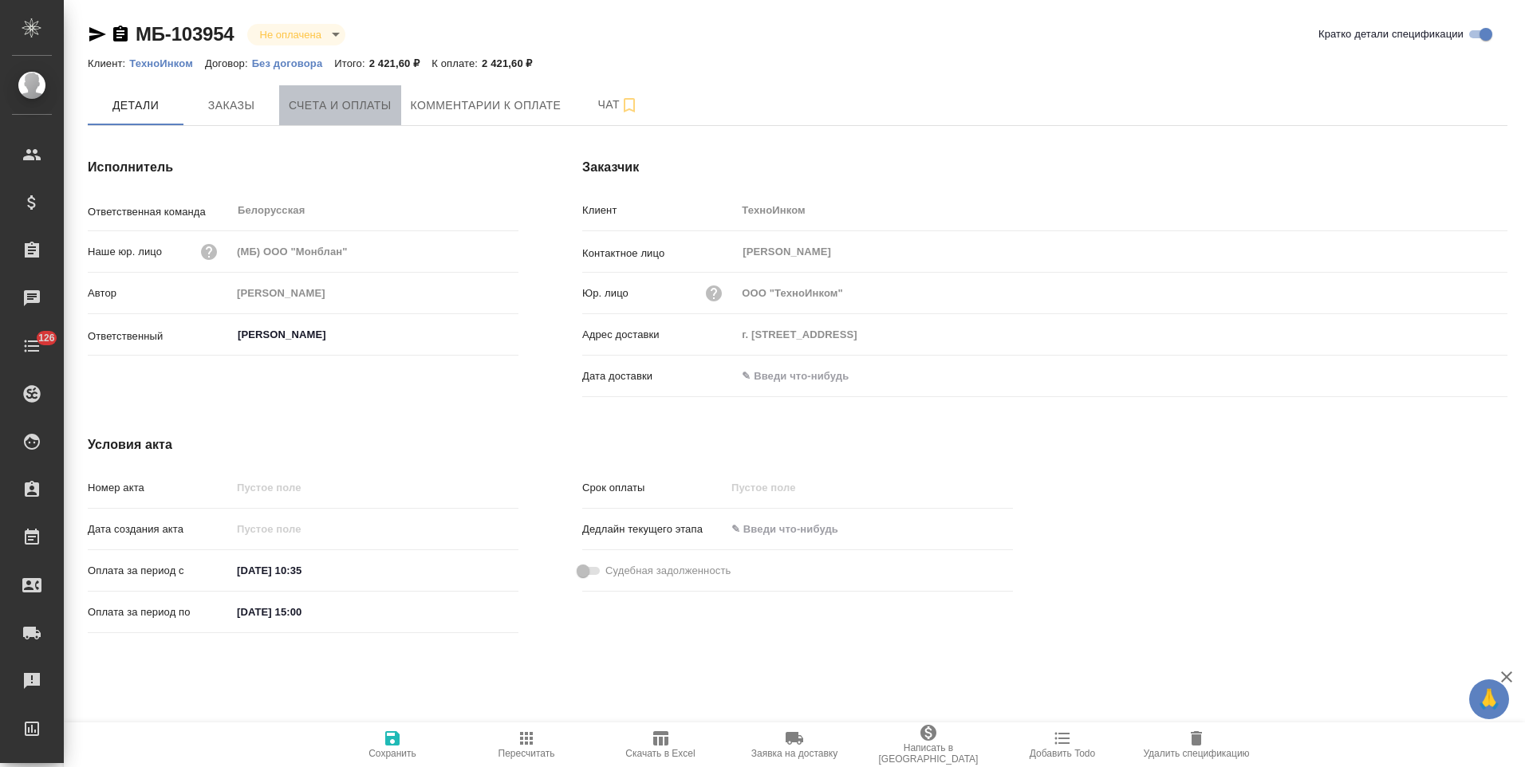
click at [374, 120] on button "Счета и оплаты" at bounding box center [340, 105] width 122 height 40
click at [248, 104] on span "Заказы" at bounding box center [231, 106] width 77 height 20
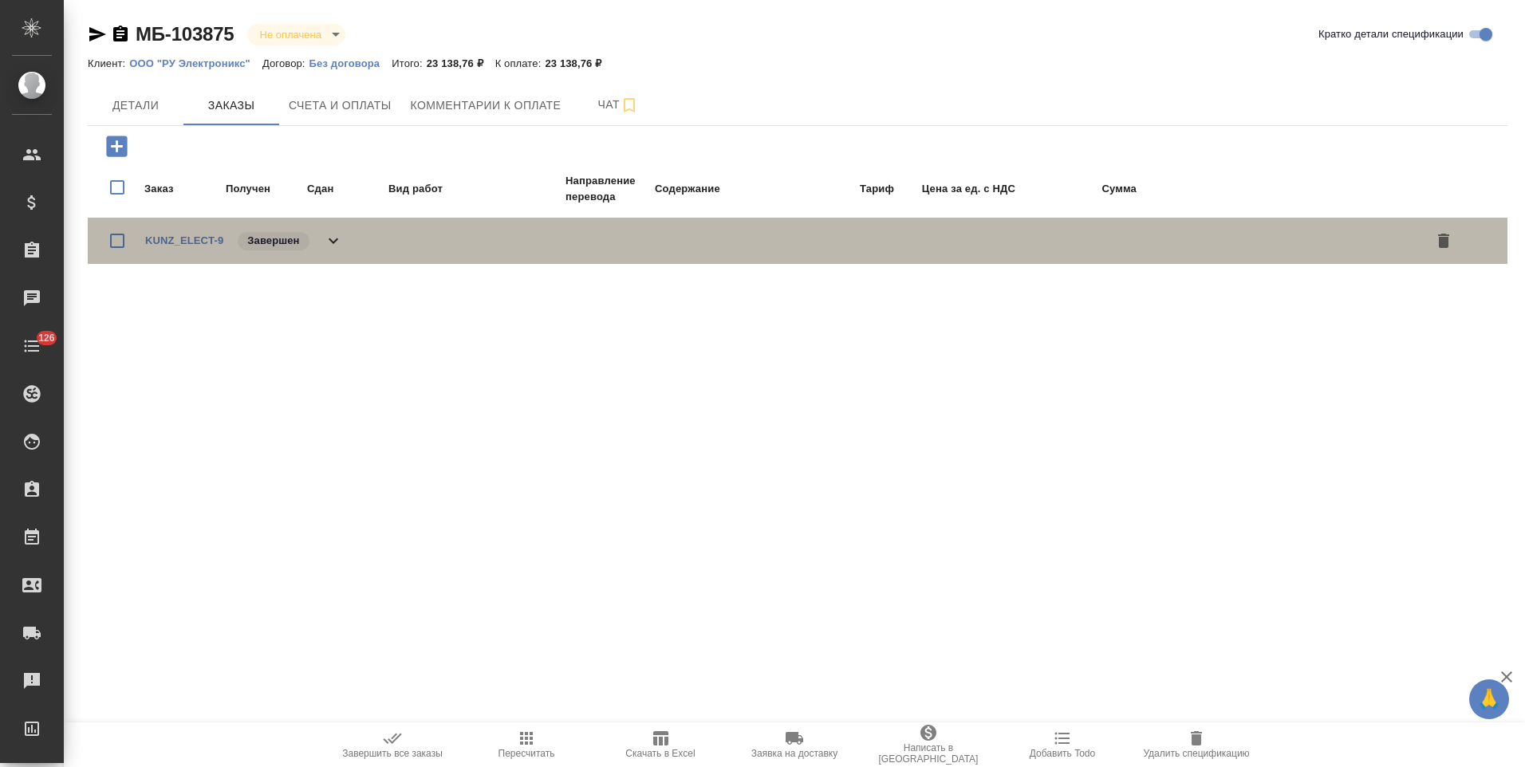
click at [329, 244] on icon at bounding box center [333, 240] width 19 height 19
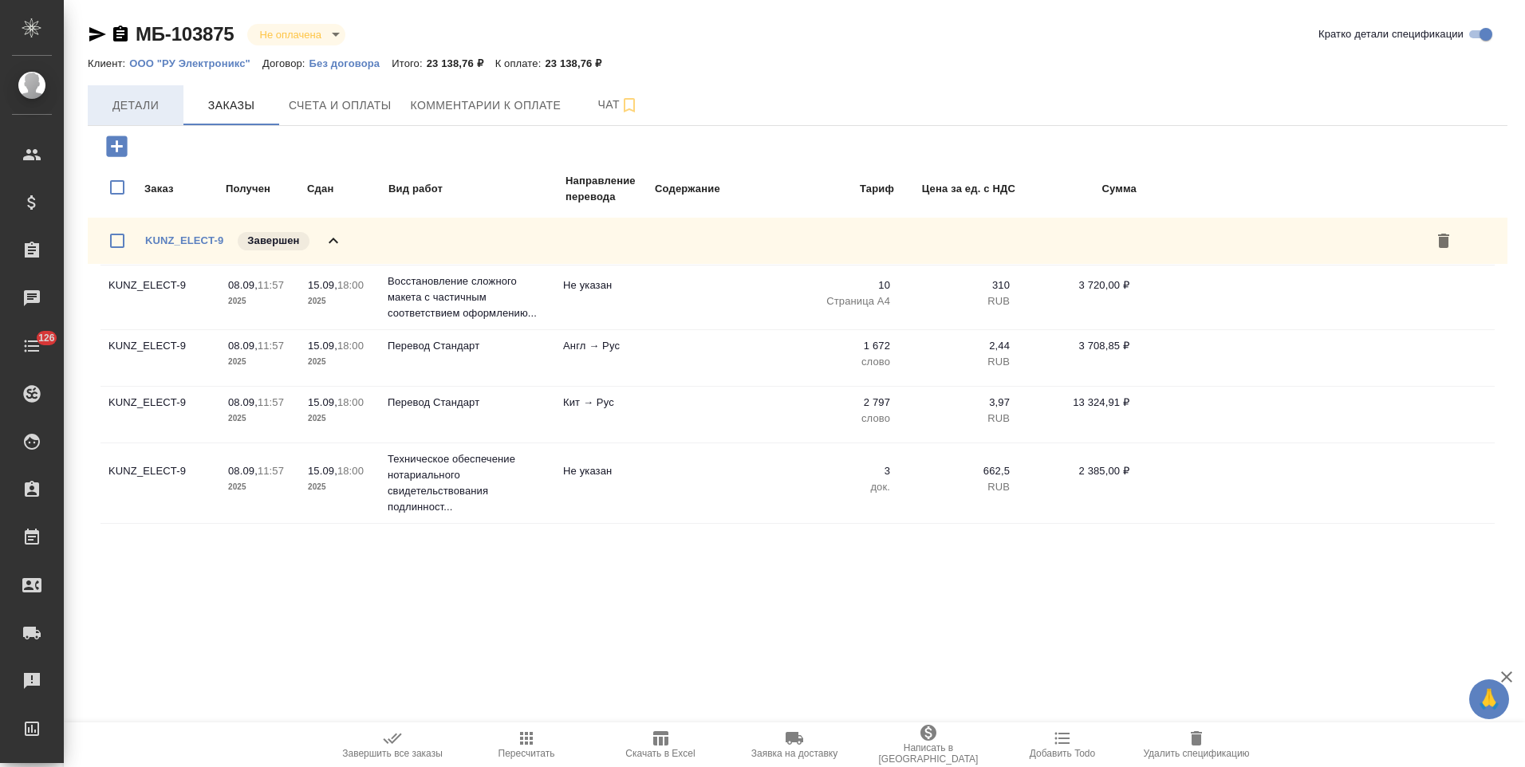
click at [147, 104] on span "Детали" at bounding box center [135, 106] width 77 height 20
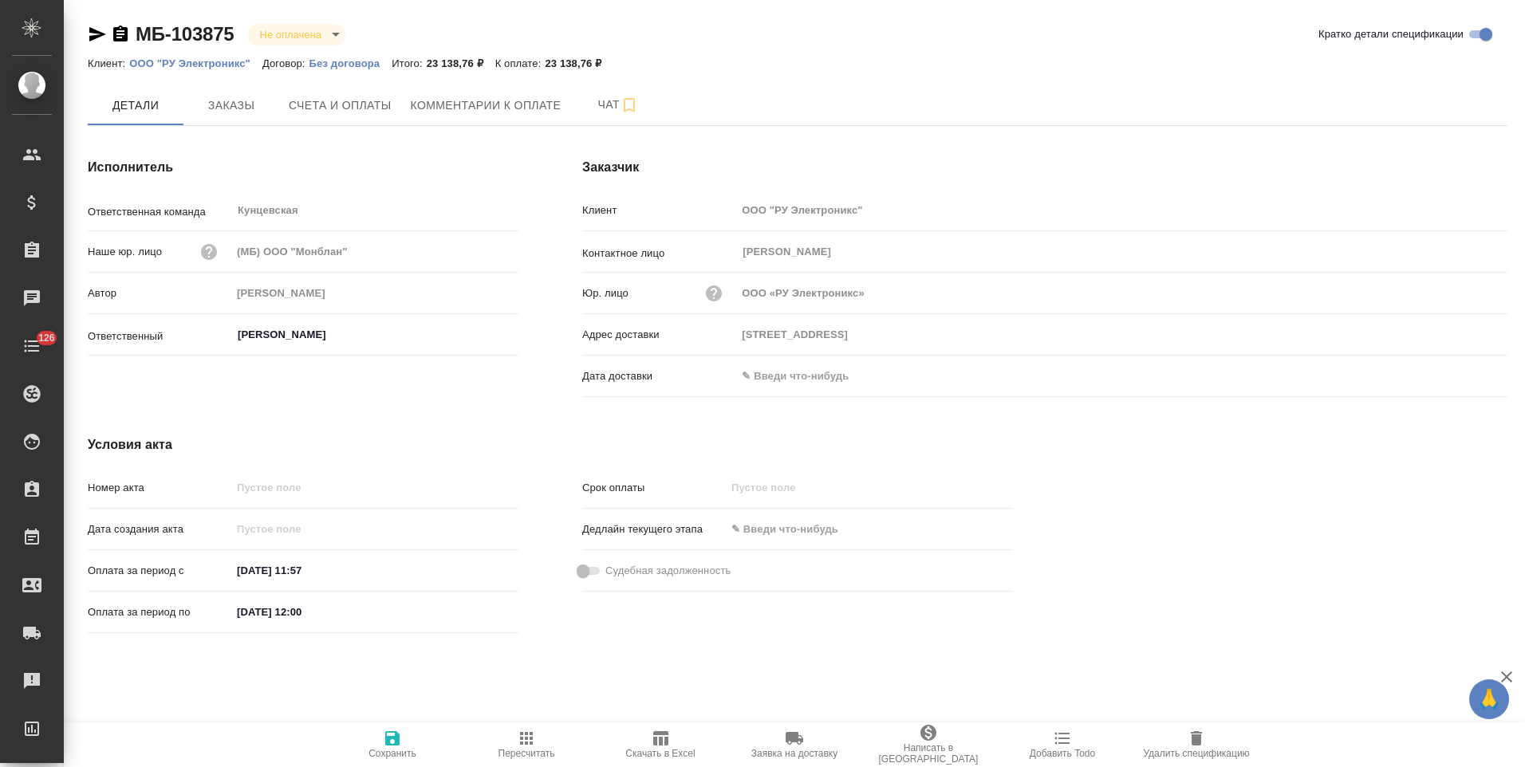
click at [248, 618] on input "12.09.2025 12:00" at bounding box center [301, 612] width 140 height 23
type input "15.09.2025 12:00"
click at [403, 751] on span "Сохранить" at bounding box center [392, 753] width 48 height 11
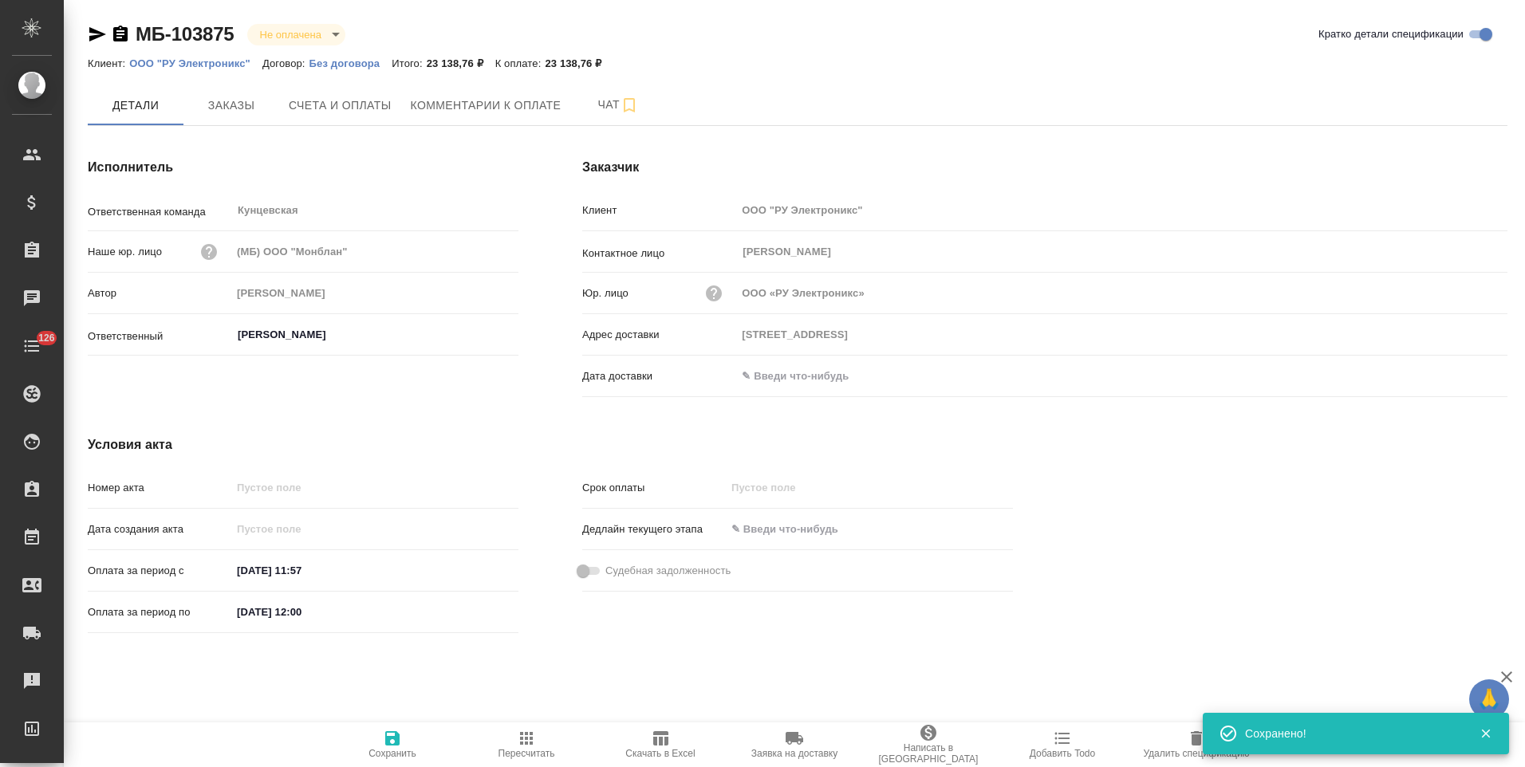
click at [124, 34] on icon "button" at bounding box center [120, 34] width 19 height 19
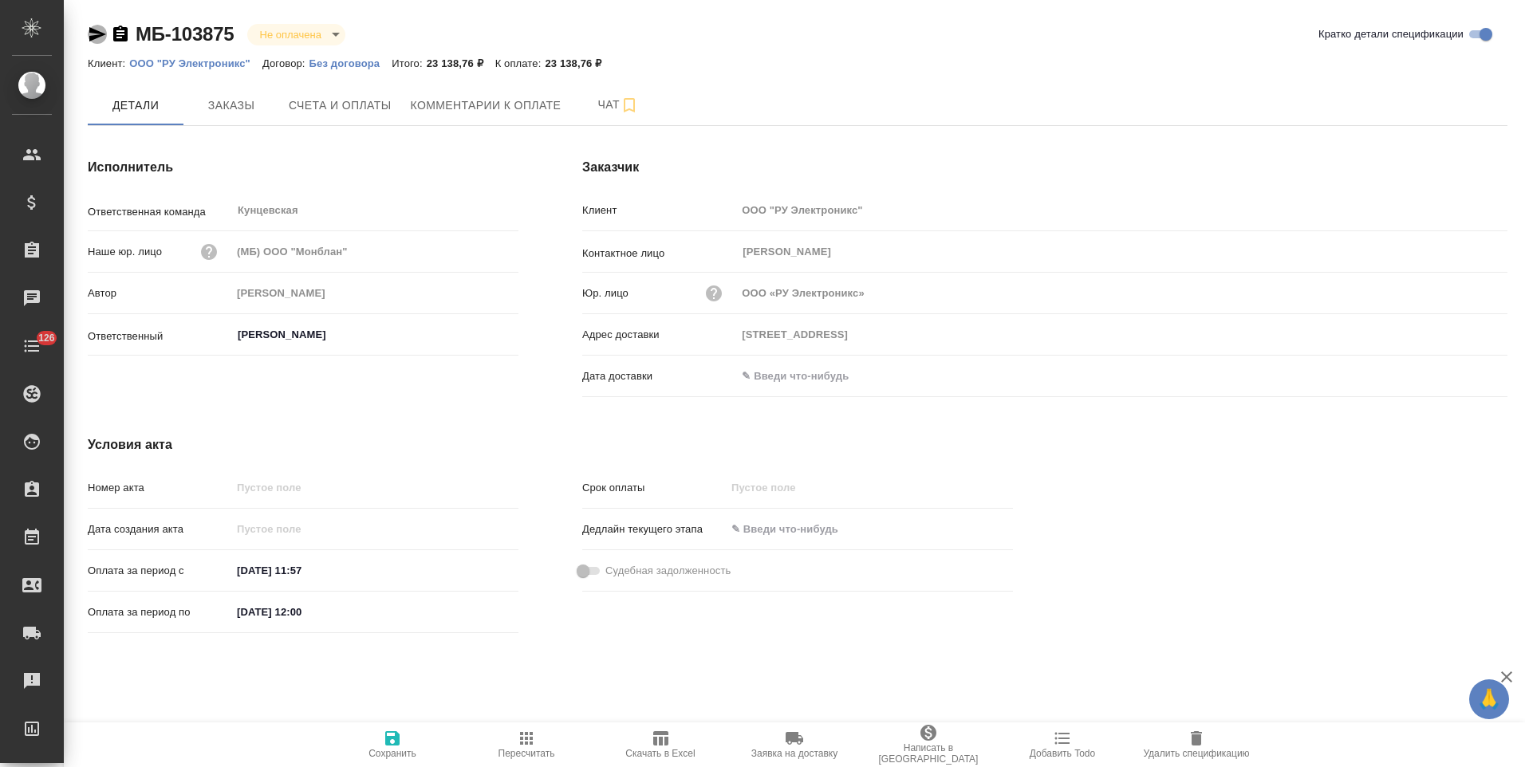
click at [94, 39] on icon "button" at bounding box center [97, 34] width 17 height 14
click at [360, 108] on span "Счета и оплаты" at bounding box center [340, 106] width 103 height 20
click at [246, 114] on span "Заказы" at bounding box center [231, 105] width 77 height 20
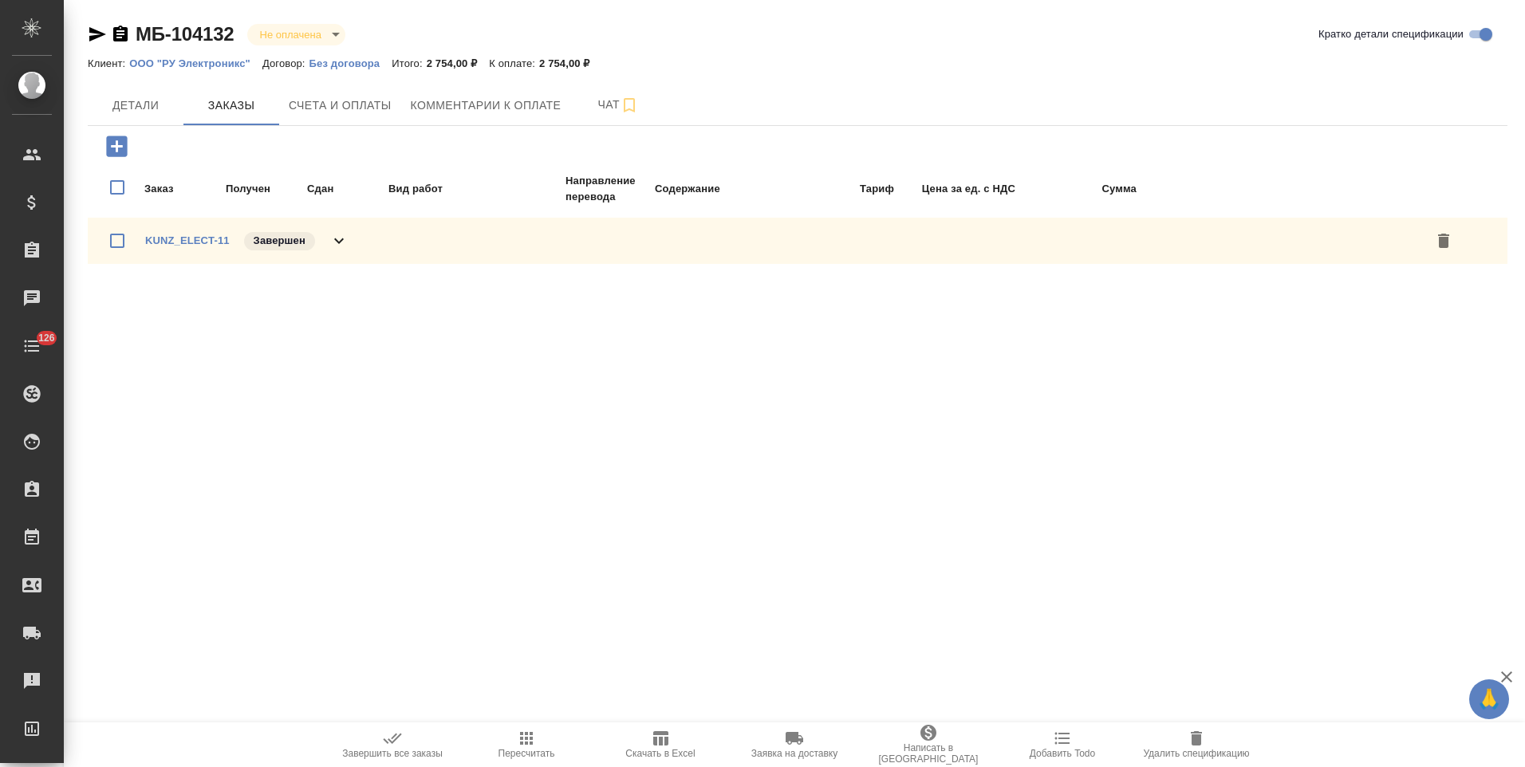
click at [336, 242] on icon at bounding box center [338, 240] width 19 height 19
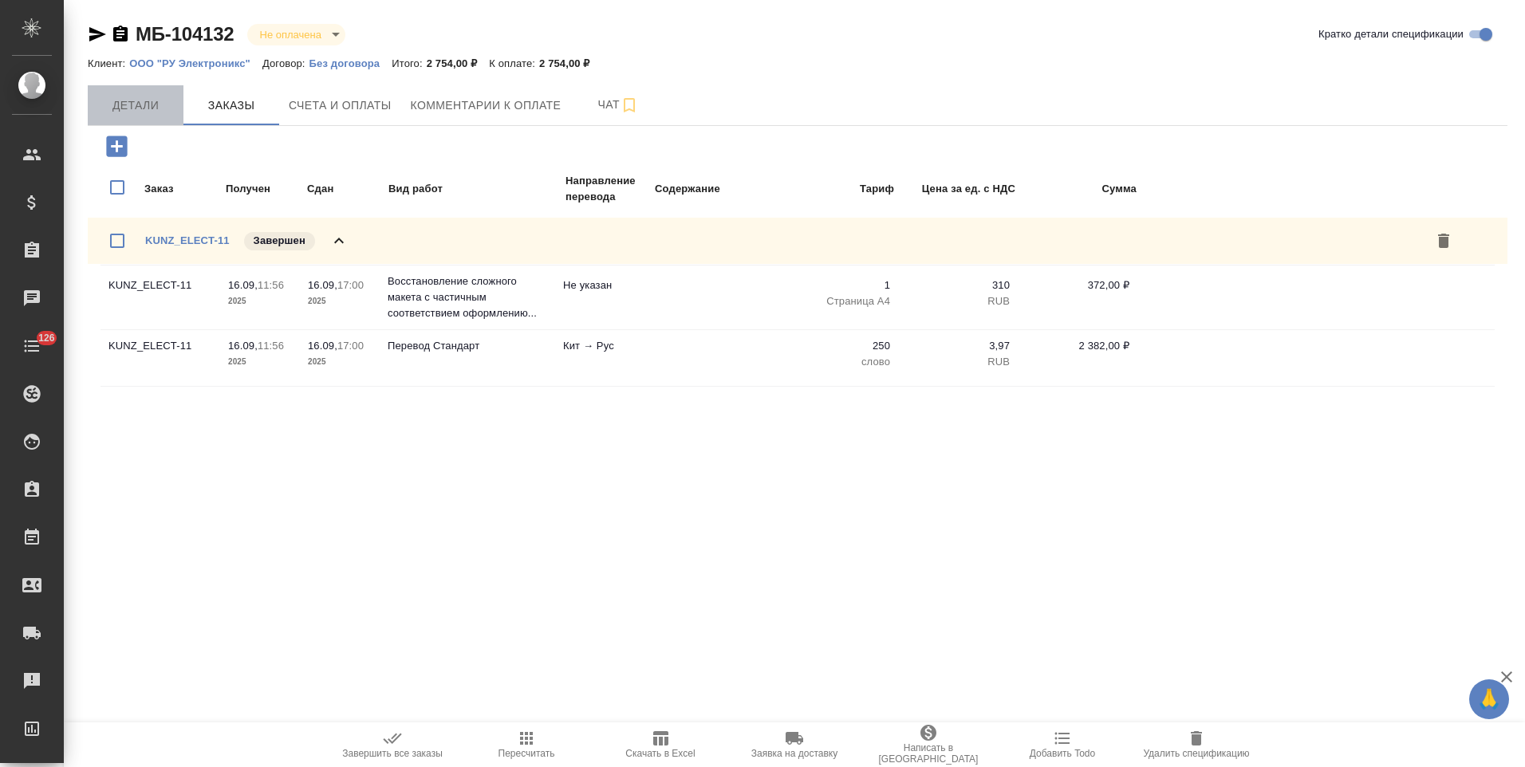
click at [161, 104] on span "Детали" at bounding box center [135, 106] width 77 height 20
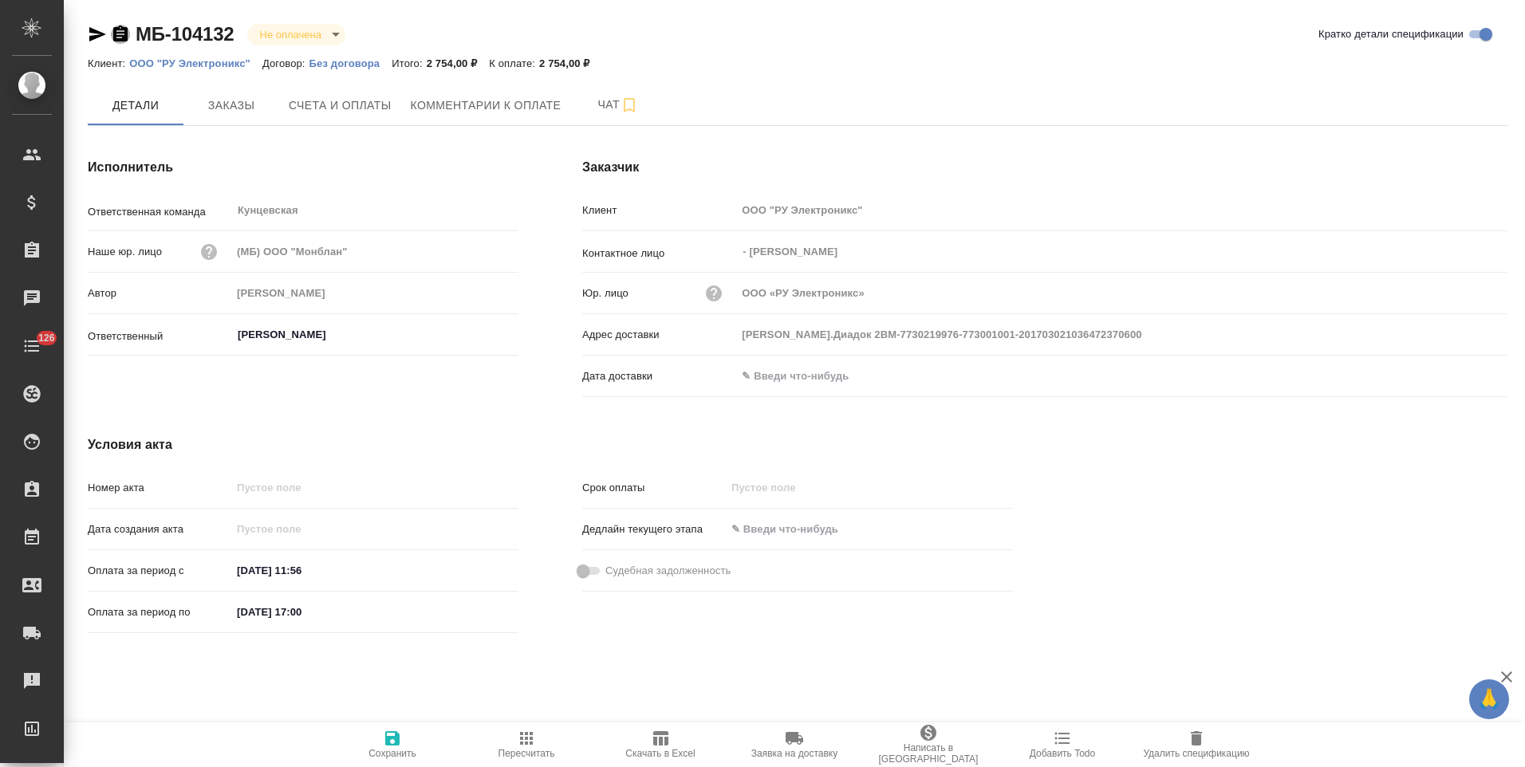
click at [124, 33] on icon "button" at bounding box center [120, 34] width 14 height 16
click at [349, 113] on span "Счета и оплаты" at bounding box center [340, 106] width 103 height 20
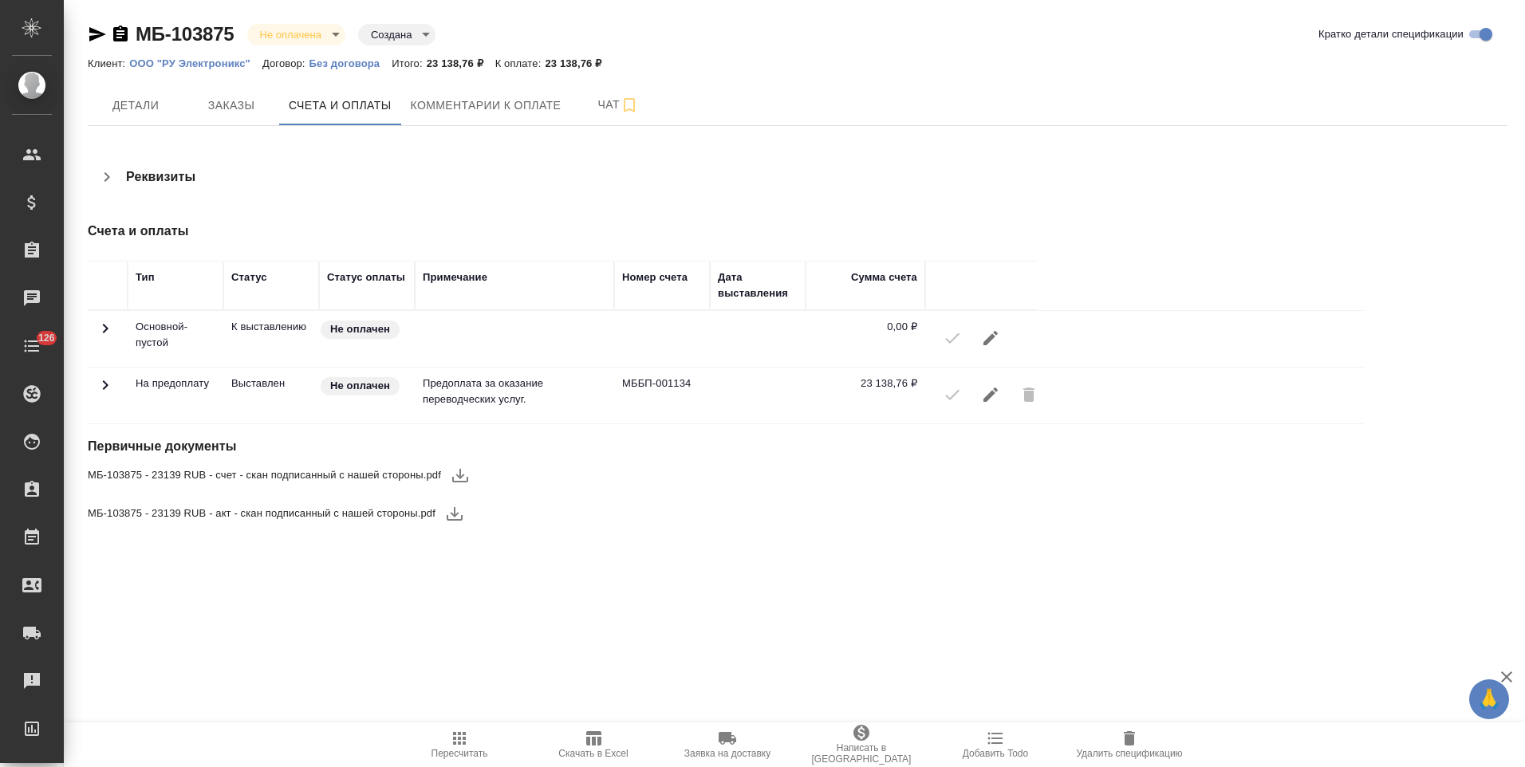
click at [91, 35] on icon "button" at bounding box center [97, 34] width 19 height 19
click at [98, 30] on icon "button" at bounding box center [97, 34] width 19 height 19
